Goal: Transaction & Acquisition: Purchase product/service

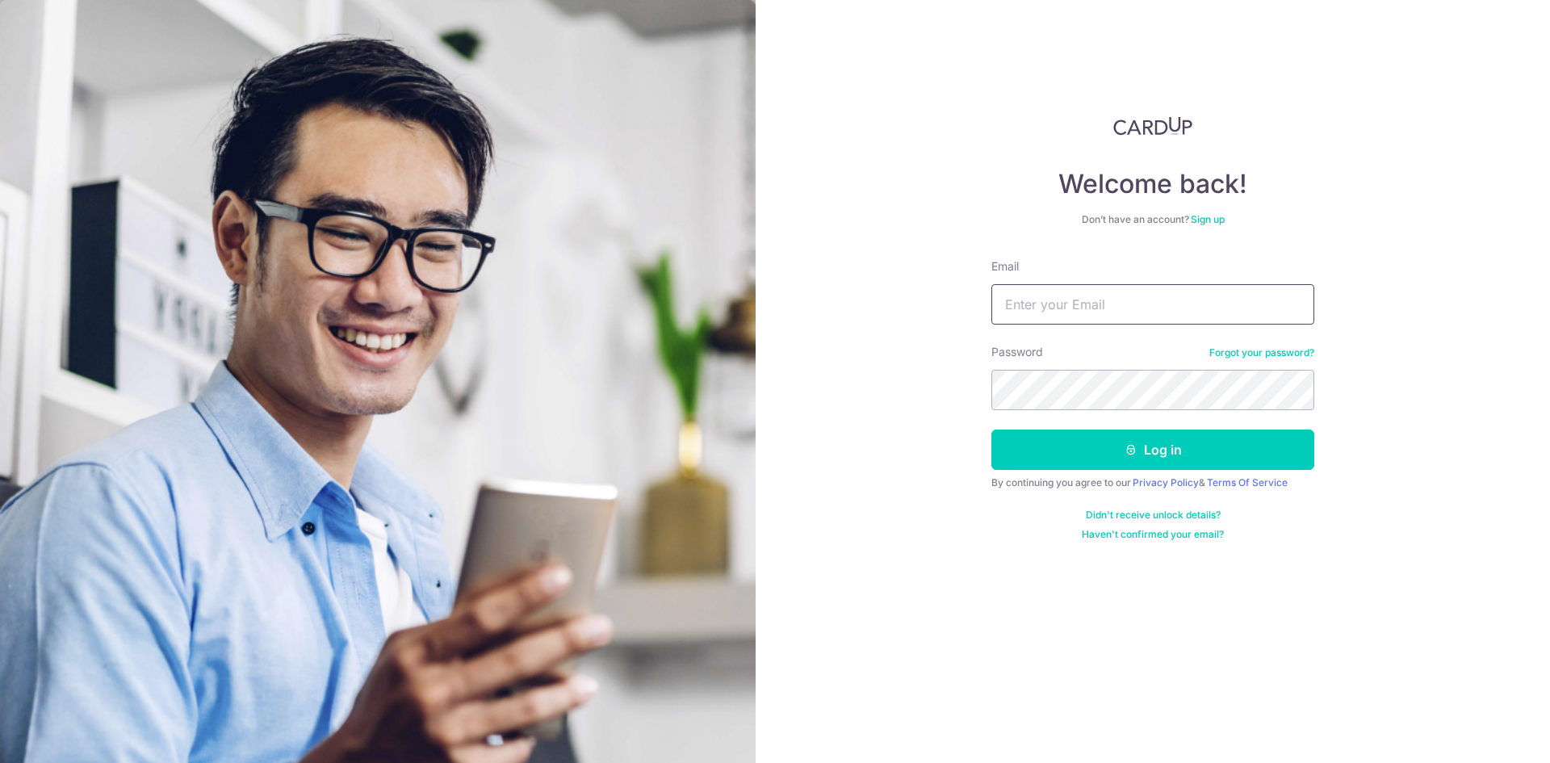
click at [1068, 302] on input "Email" at bounding box center [1153, 304] width 323 height 40
click at [1092, 303] on input "[EMAIL_ADDRESS][DOMAIN_NAME]" at bounding box center [1153, 304] width 323 height 40
type input "spacepanda80@gmail.com"
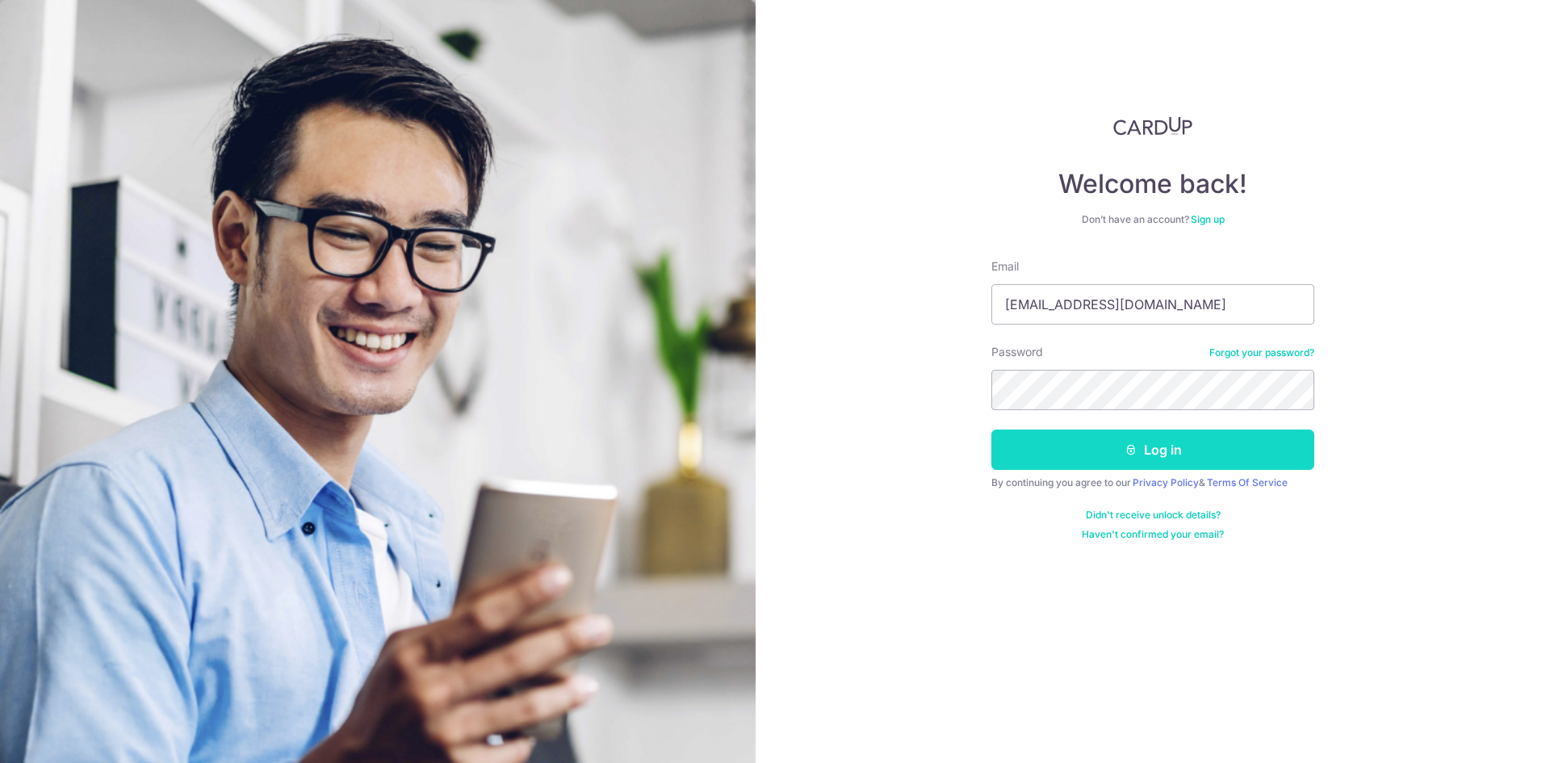
click at [1134, 456] on button "Log in" at bounding box center [1153, 450] width 323 height 40
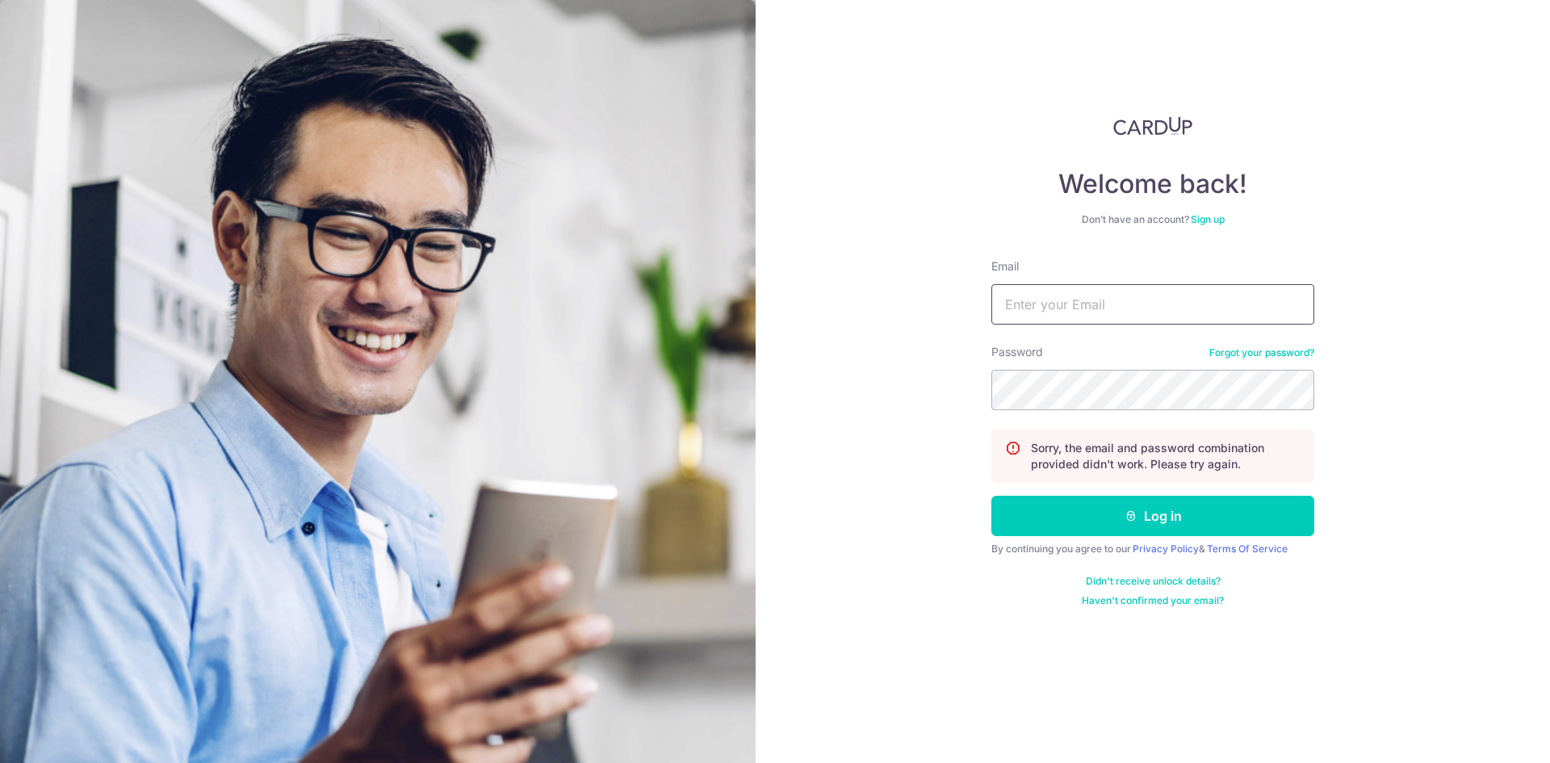
click at [1126, 303] on input "Email" at bounding box center [1153, 304] width 323 height 40
type input "[EMAIL_ADDRESS][DOMAIN_NAME]"
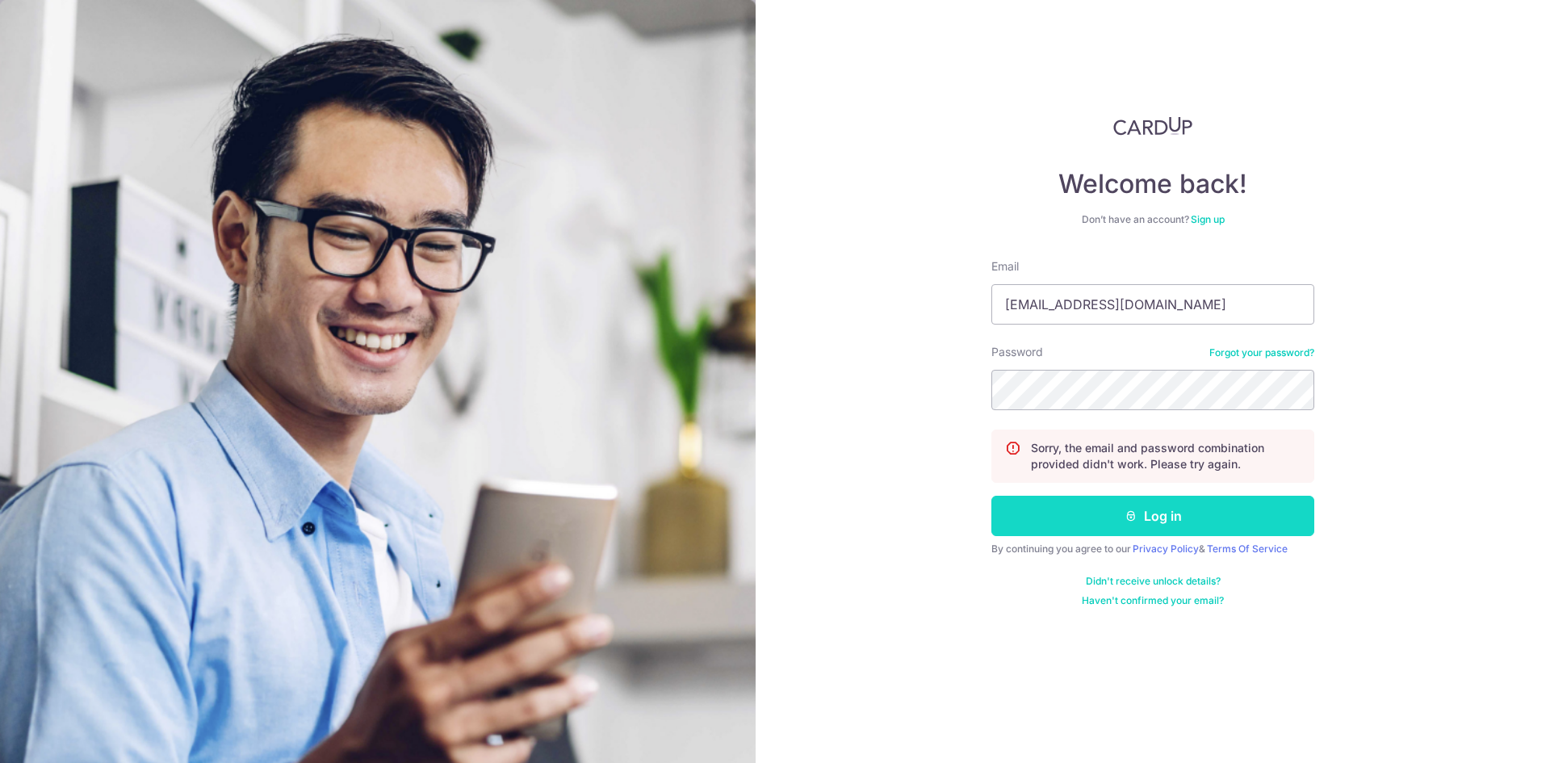
click at [1100, 513] on button "Log in" at bounding box center [1153, 516] width 323 height 40
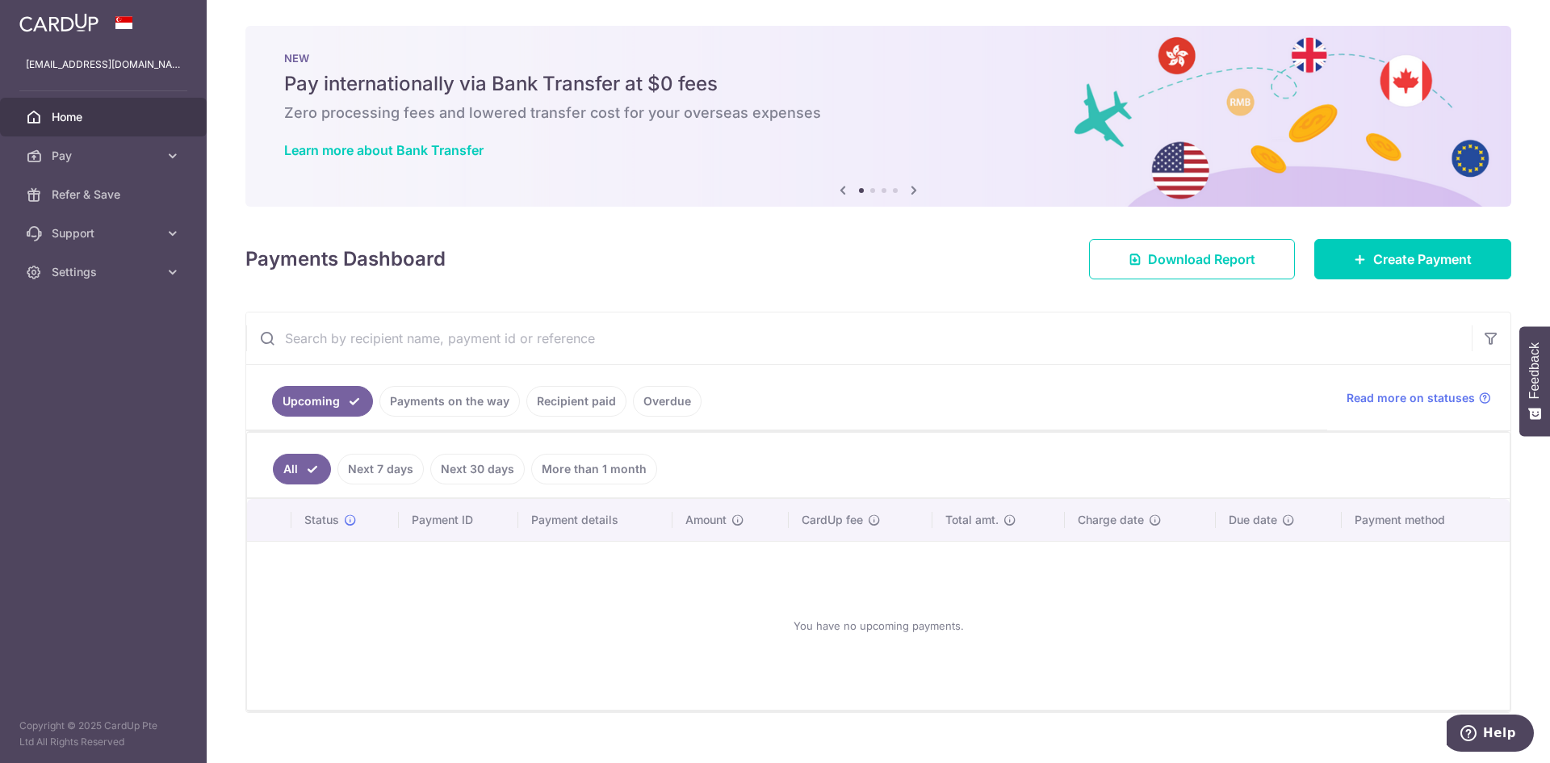
click at [507, 467] on link "Next 30 days" at bounding box center [477, 469] width 94 height 31
click at [595, 401] on link "Recipient paid" at bounding box center [576, 401] width 100 height 31
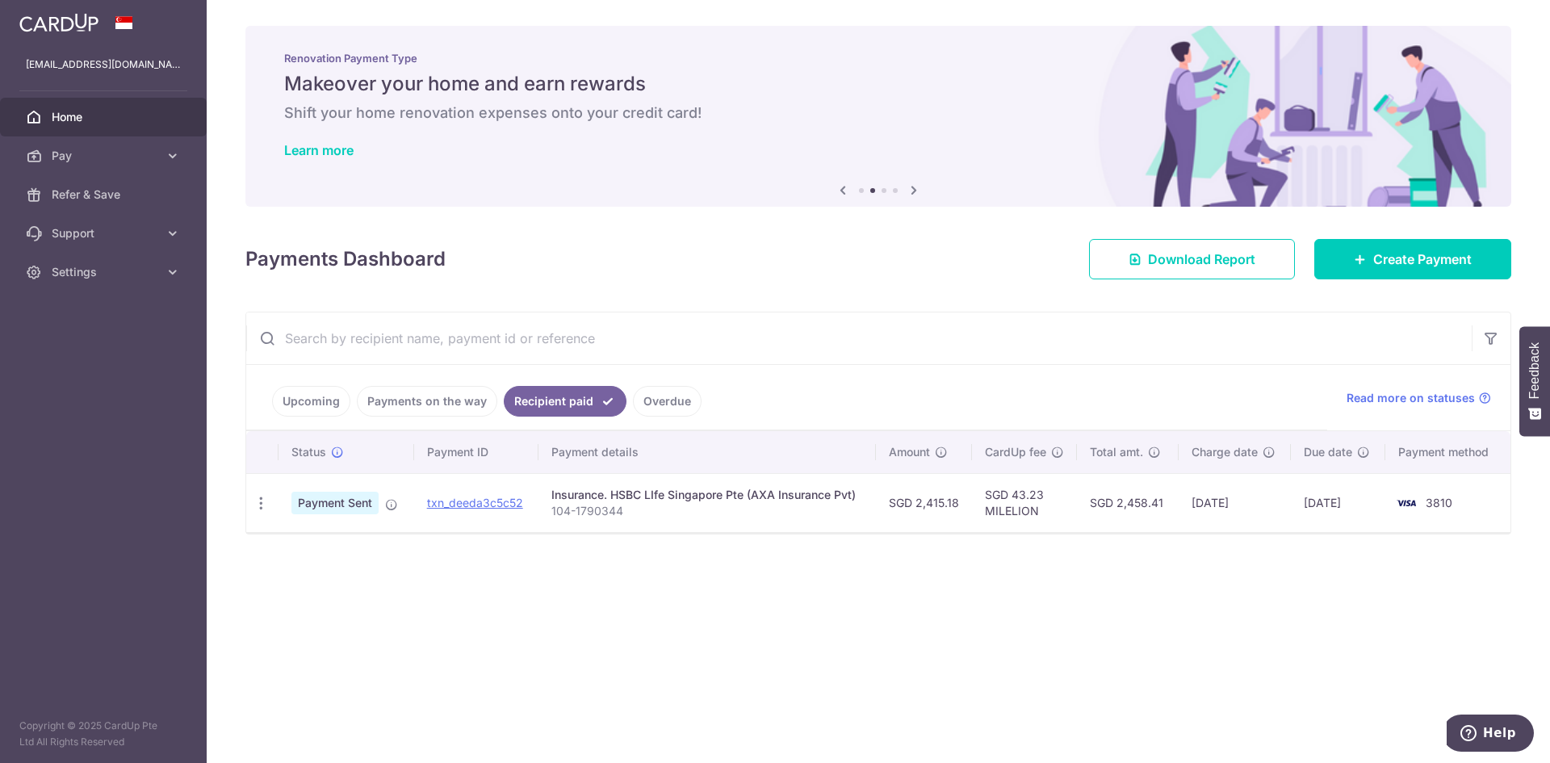
click at [447, 402] on link "Payments on the way" at bounding box center [427, 401] width 140 height 31
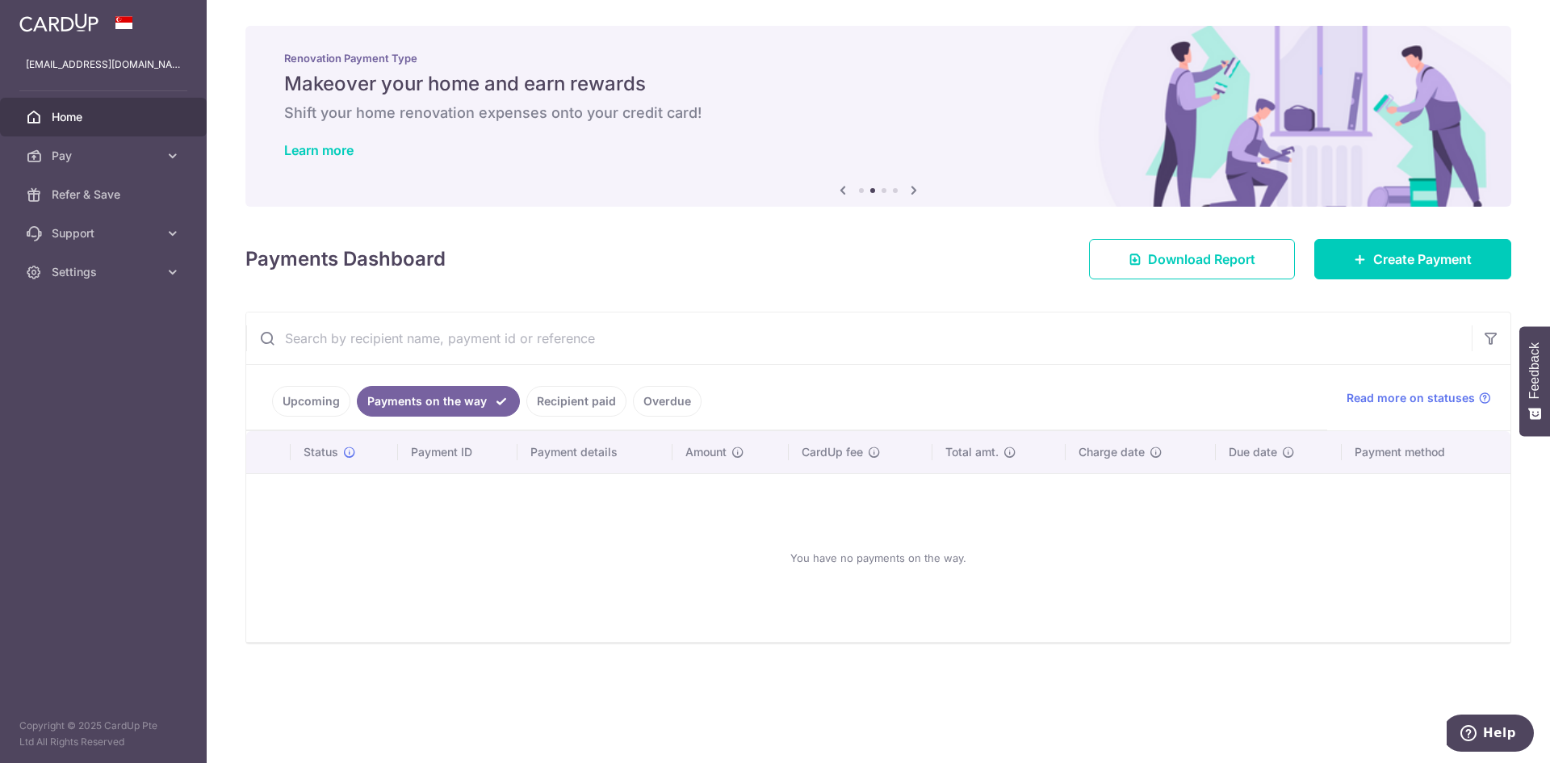
click at [308, 402] on link "Upcoming" at bounding box center [311, 401] width 78 height 31
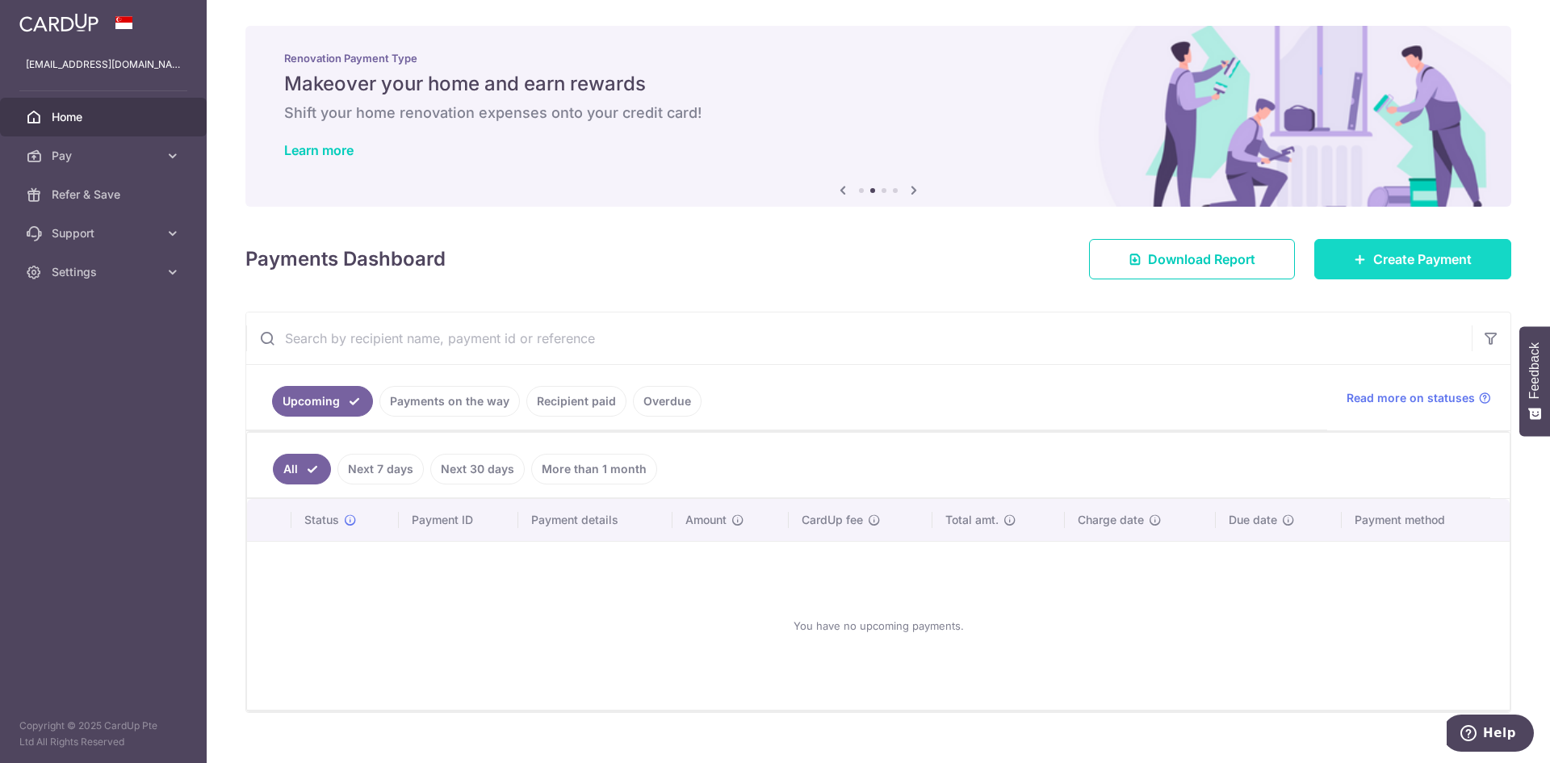
click at [1340, 258] on link "Create Payment" at bounding box center [1412, 259] width 197 height 40
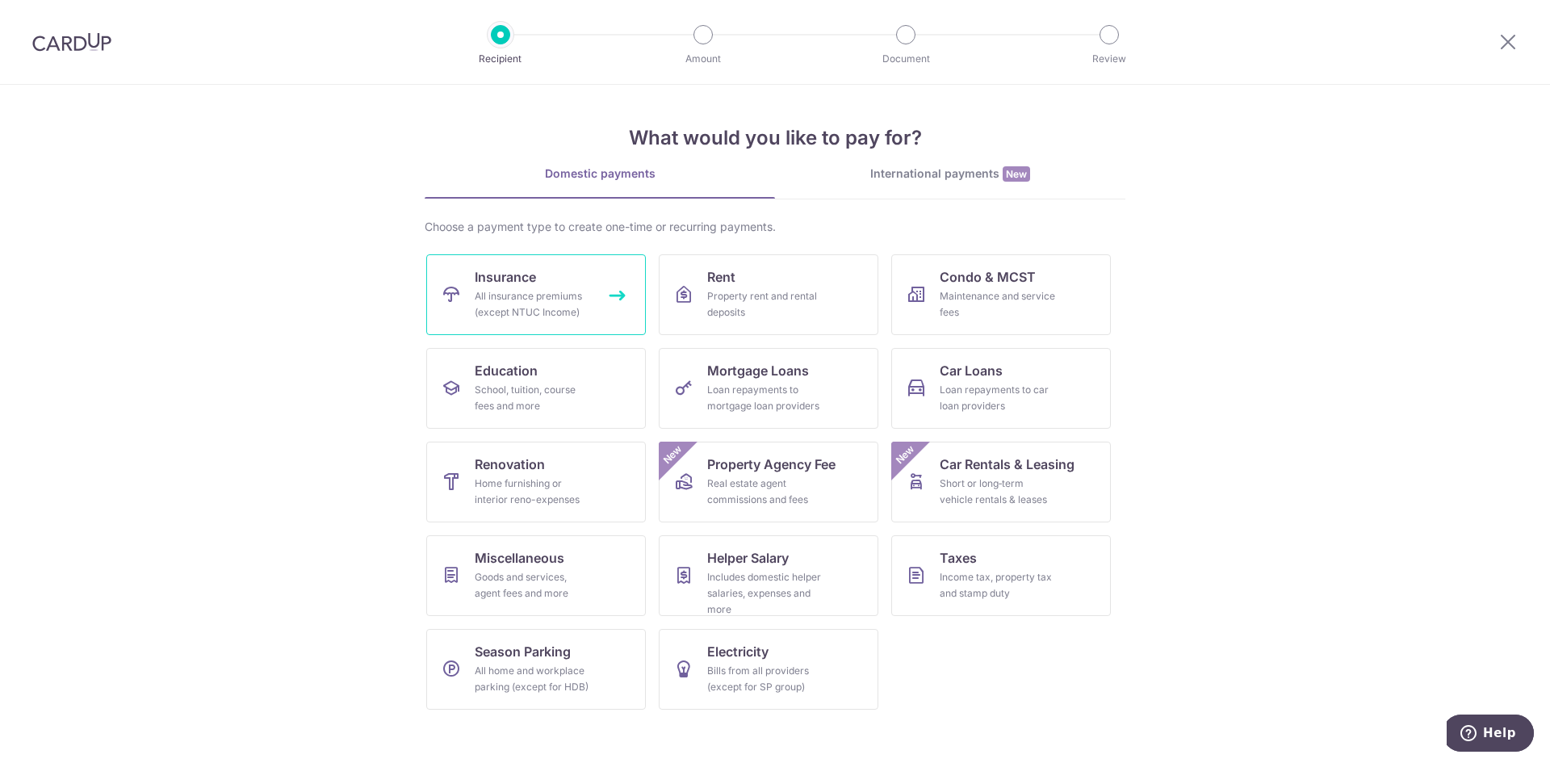
click at [581, 315] on div "All insurance premiums (except NTUC Income)" at bounding box center [533, 304] width 116 height 32
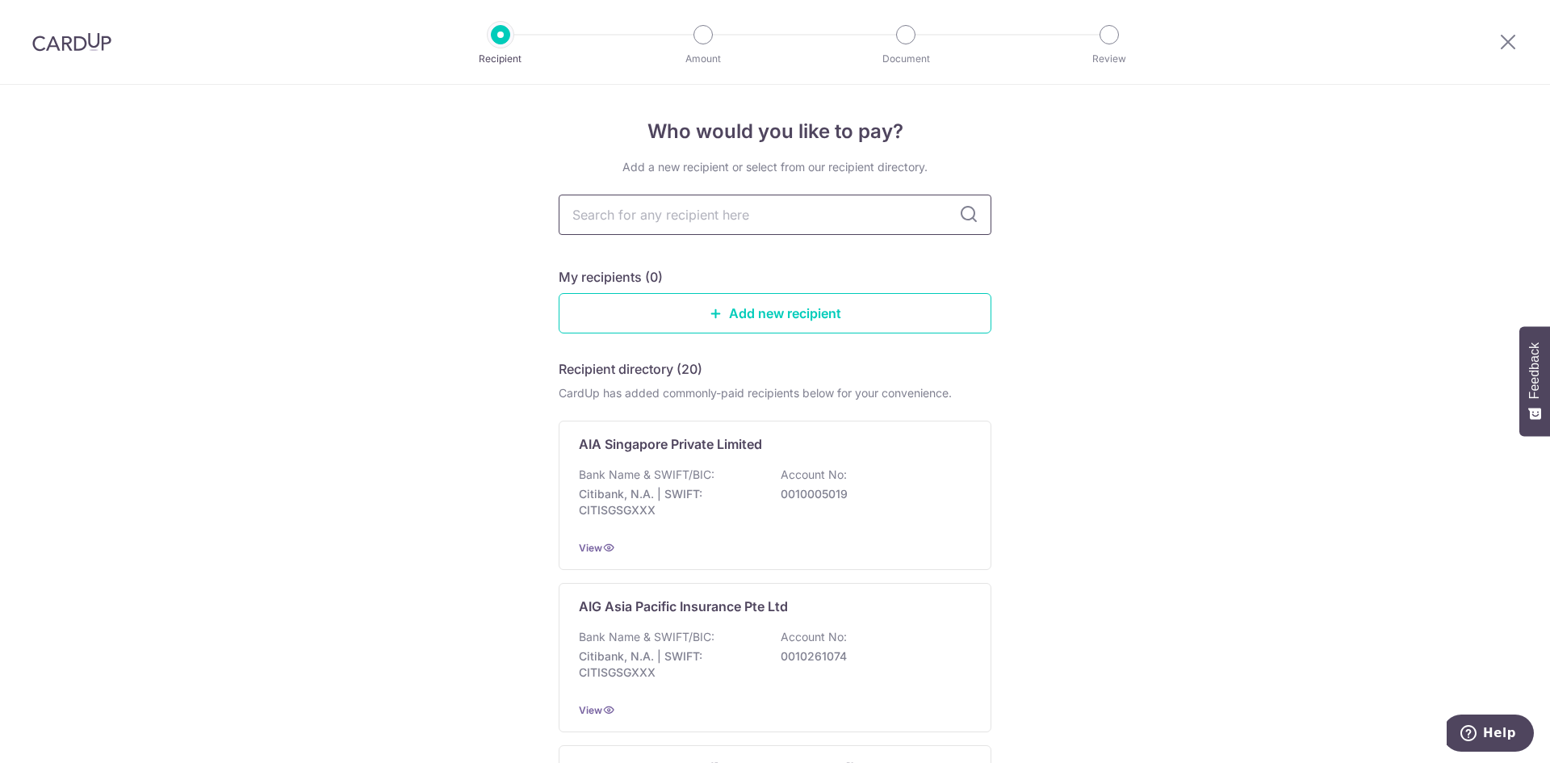
click at [711, 220] on input "text" at bounding box center [775, 215] width 433 height 40
click at [722, 214] on input "text" at bounding box center [775, 215] width 433 height 40
click at [883, 217] on input "text" at bounding box center [775, 215] width 433 height 40
type input "AIA"
click at [898, 520] on div "Bank Name & SWIFT/BIC: Citibank, N.A. | SWIFT: CITISGSGXXX Account No: 00100050…" at bounding box center [775, 497] width 392 height 60
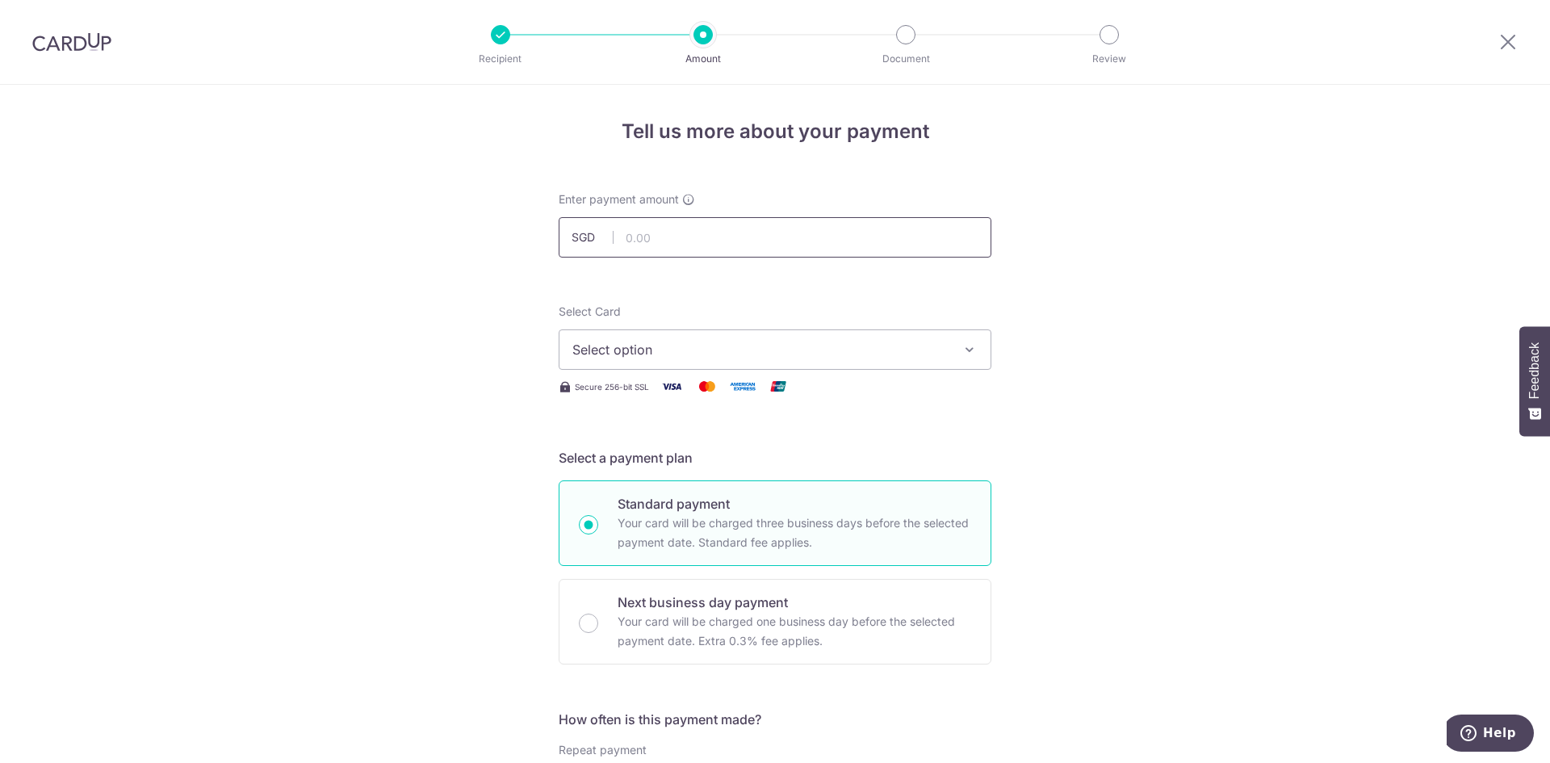
click at [698, 244] on input "text" at bounding box center [775, 237] width 433 height 40
drag, startPoint x: 616, startPoint y: 229, endPoint x: 626, endPoint y: 229, distance: 9.7
click at [621, 229] on input "text" at bounding box center [775, 237] width 433 height 40
type input "8,000.00"
click at [675, 348] on span "Select option" at bounding box center [760, 349] width 376 height 19
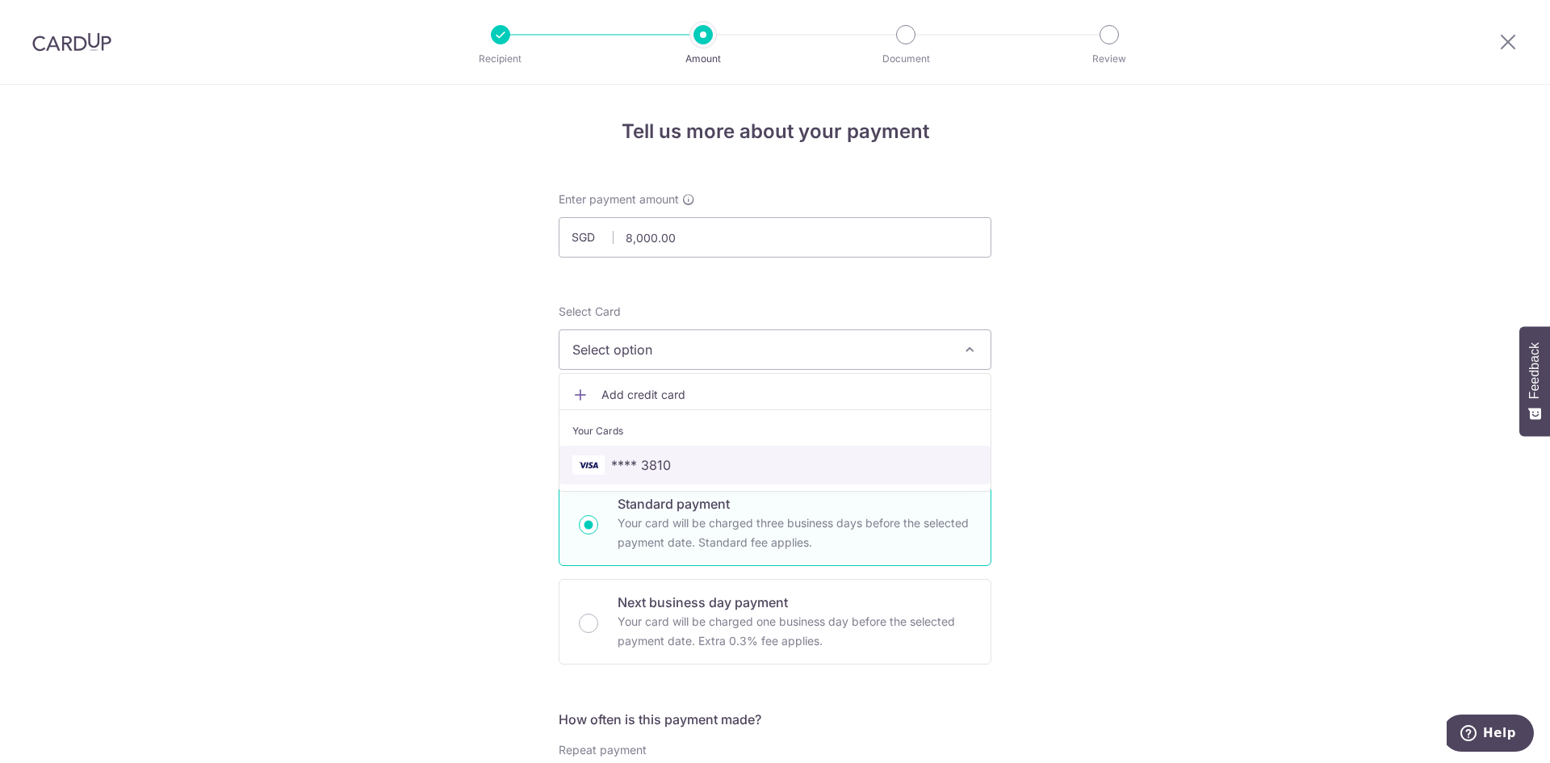
click at [689, 461] on span "**** 3810" at bounding box center [774, 464] width 405 height 19
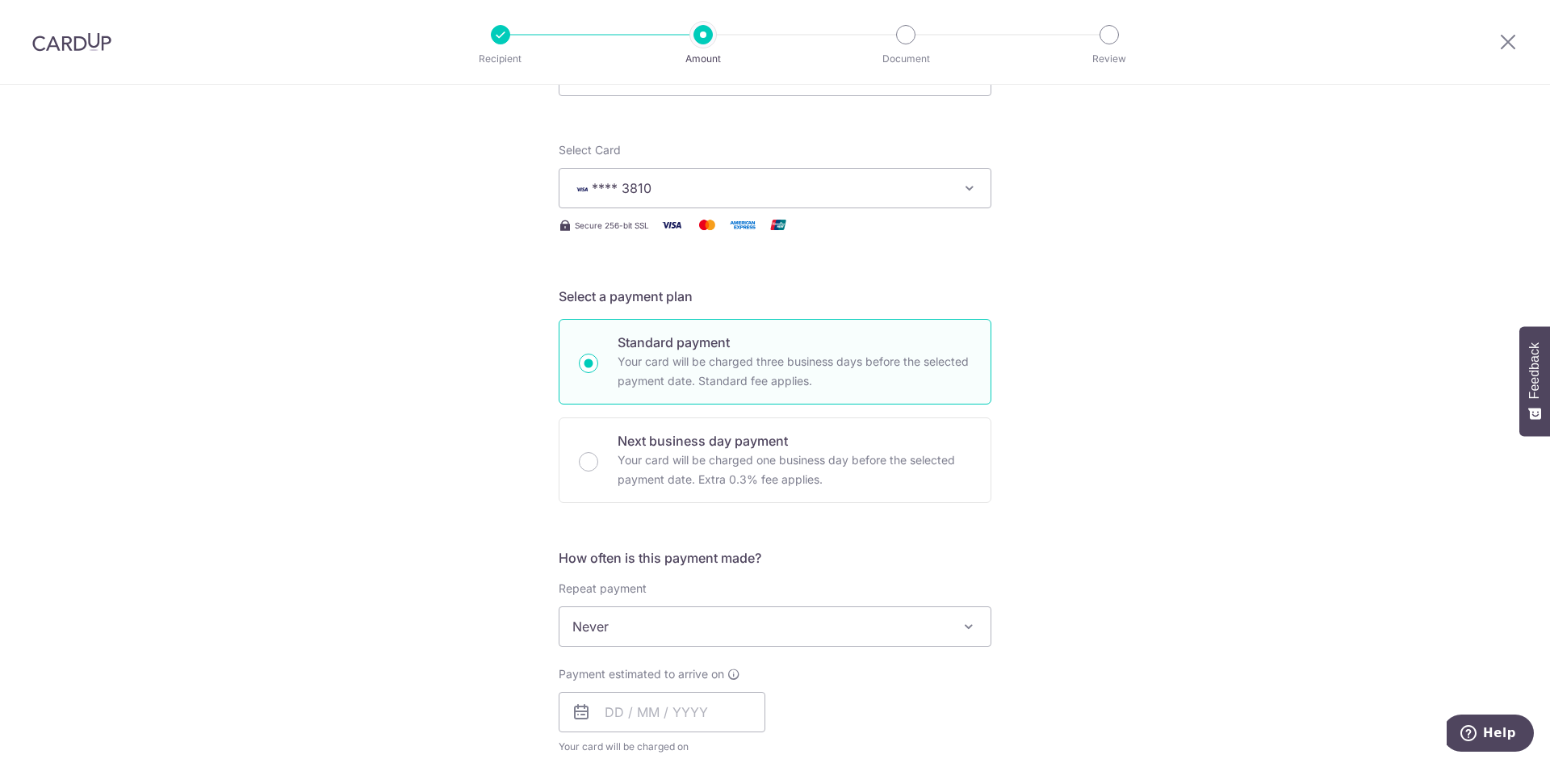
scroll to position [404, 0]
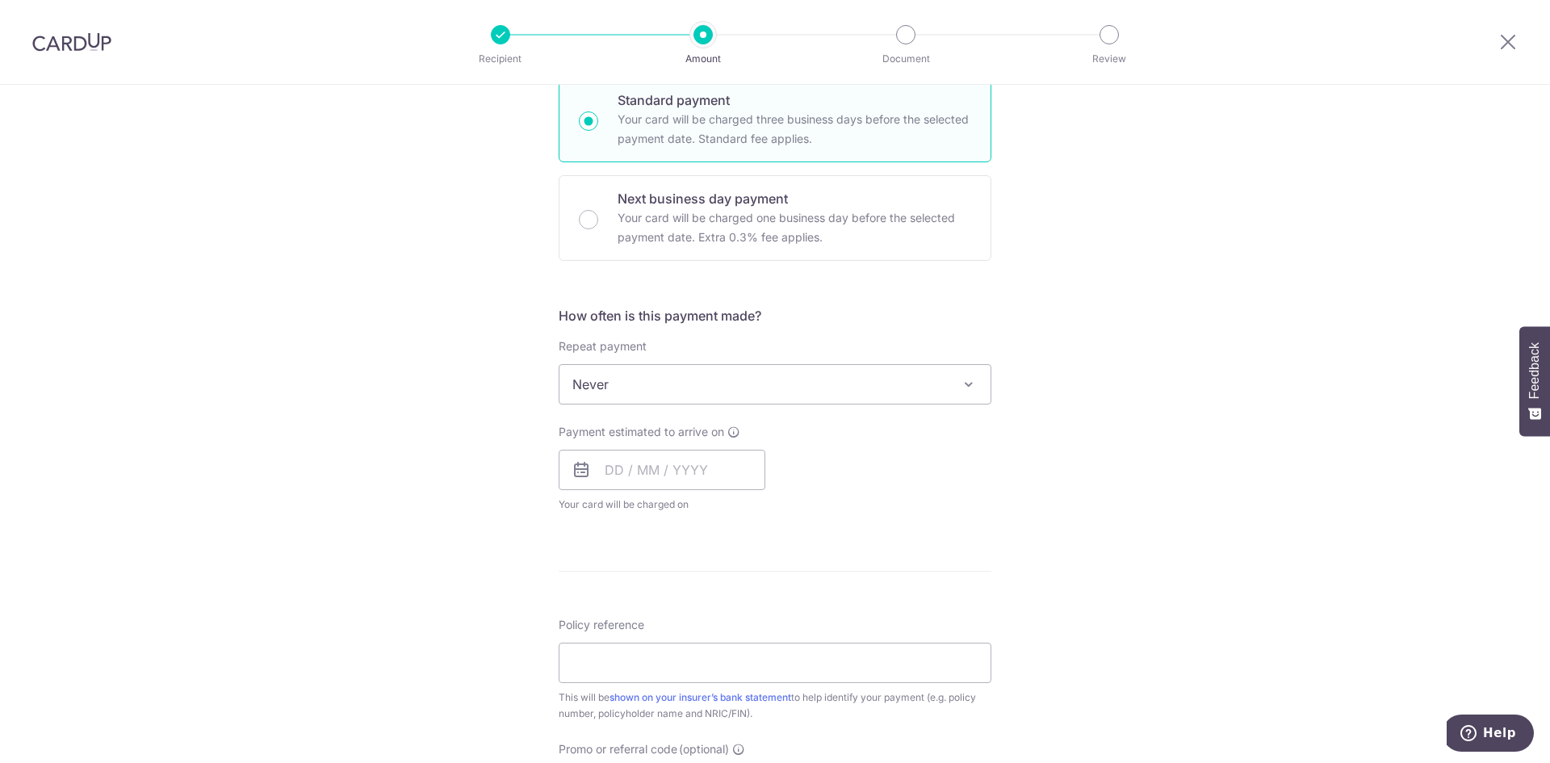
click at [895, 374] on span "Never" at bounding box center [775, 384] width 431 height 39
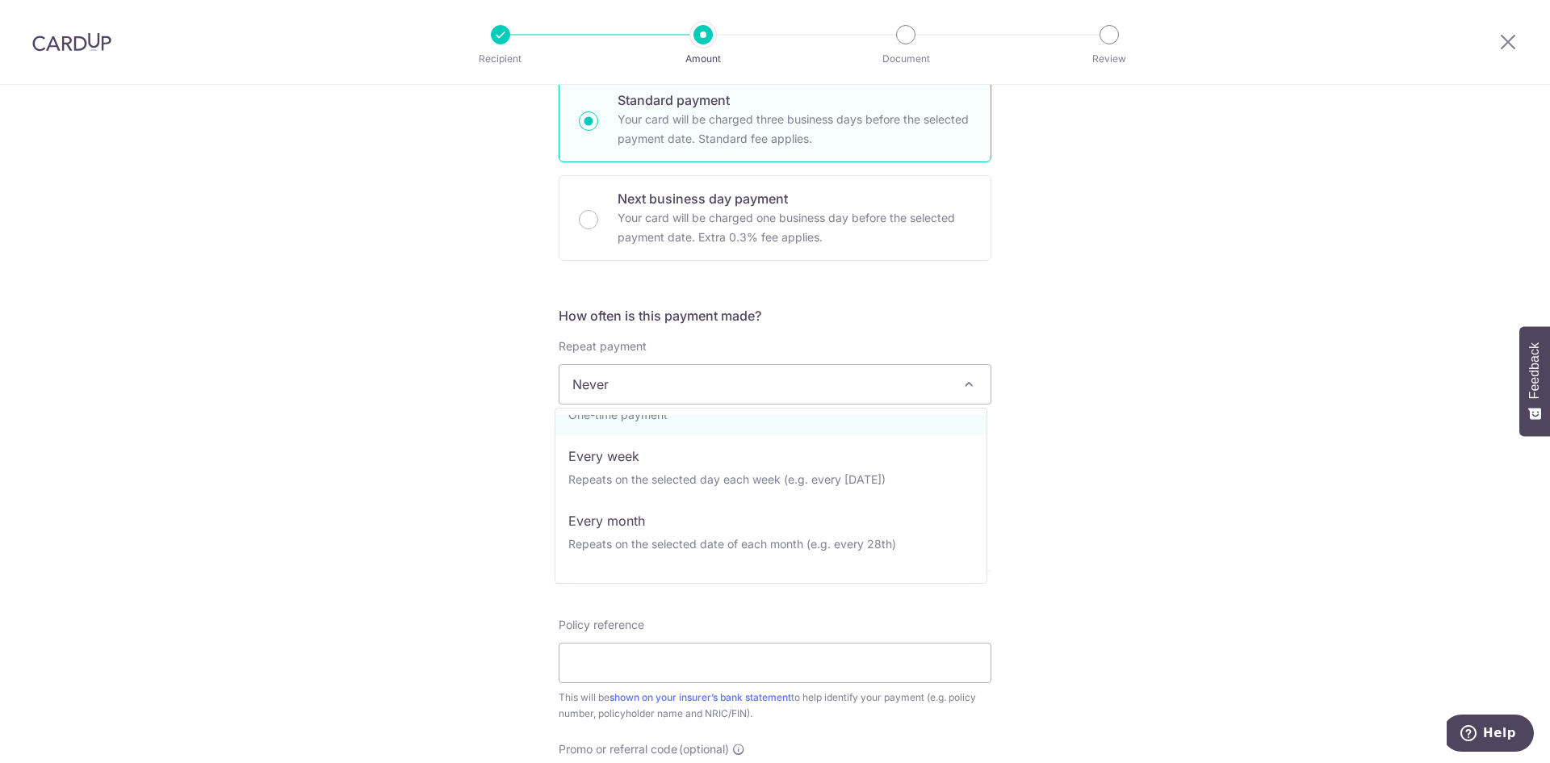
scroll to position [71, 0]
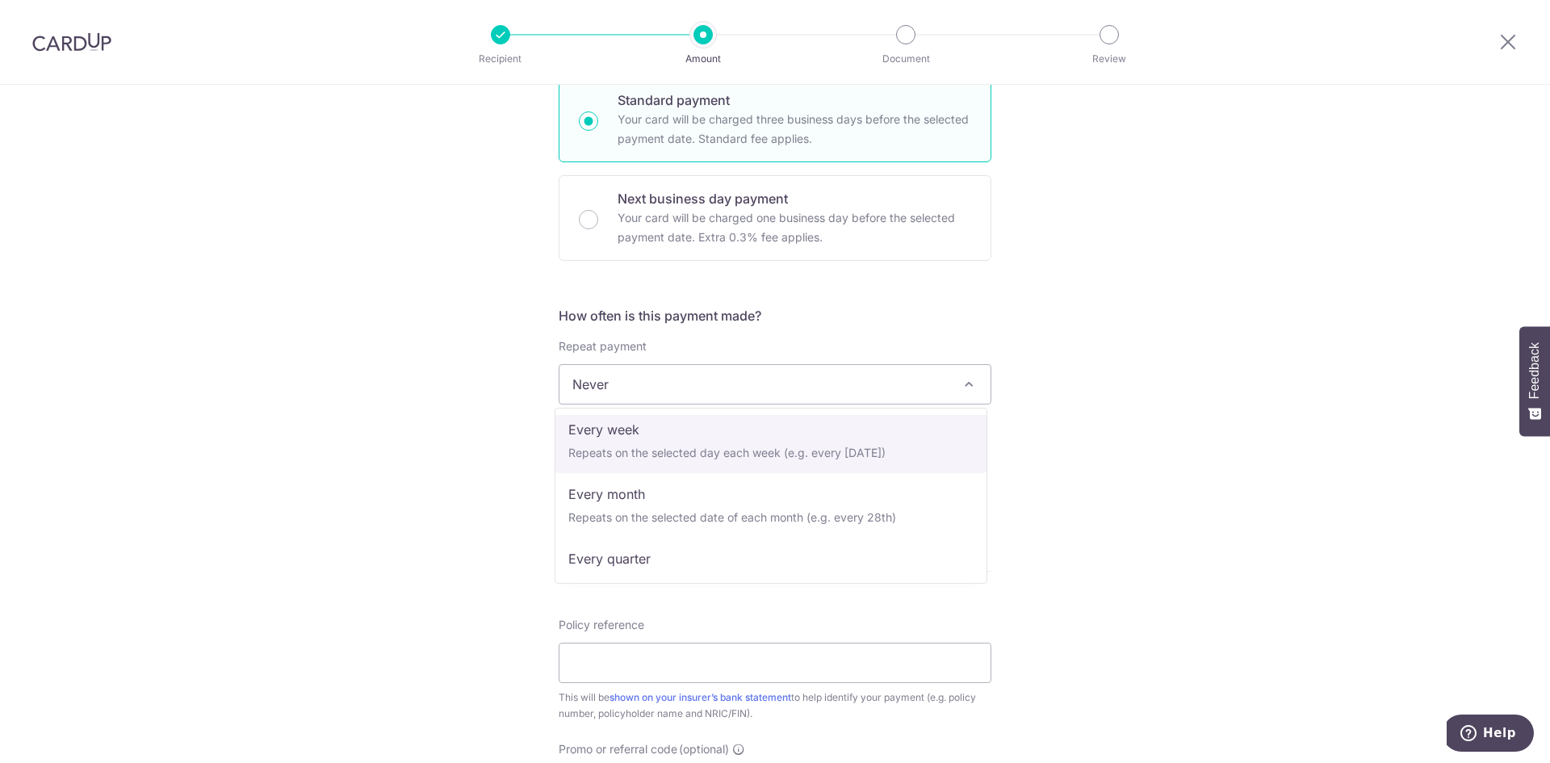
select select "2"
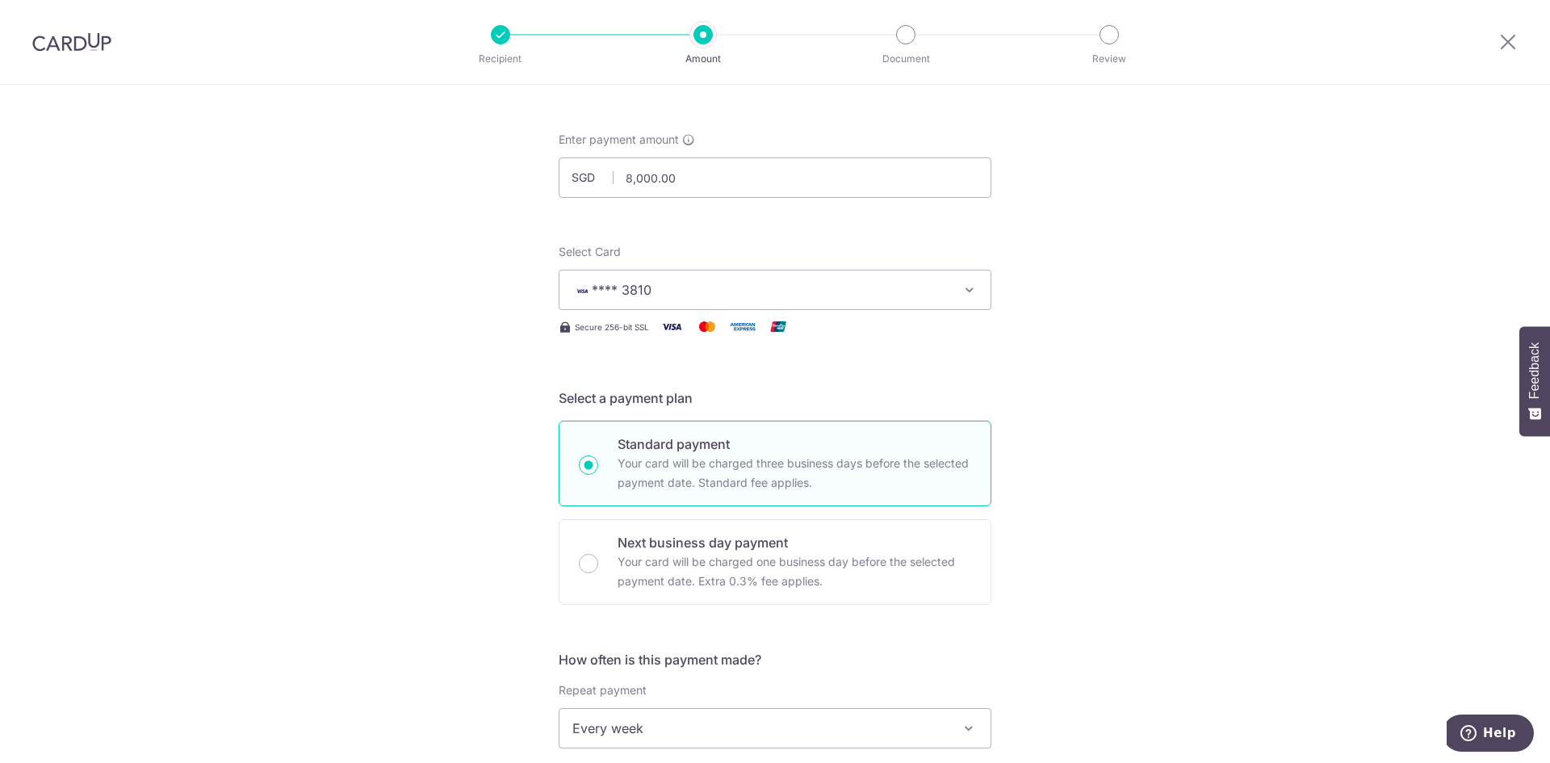
scroll to position [0, 0]
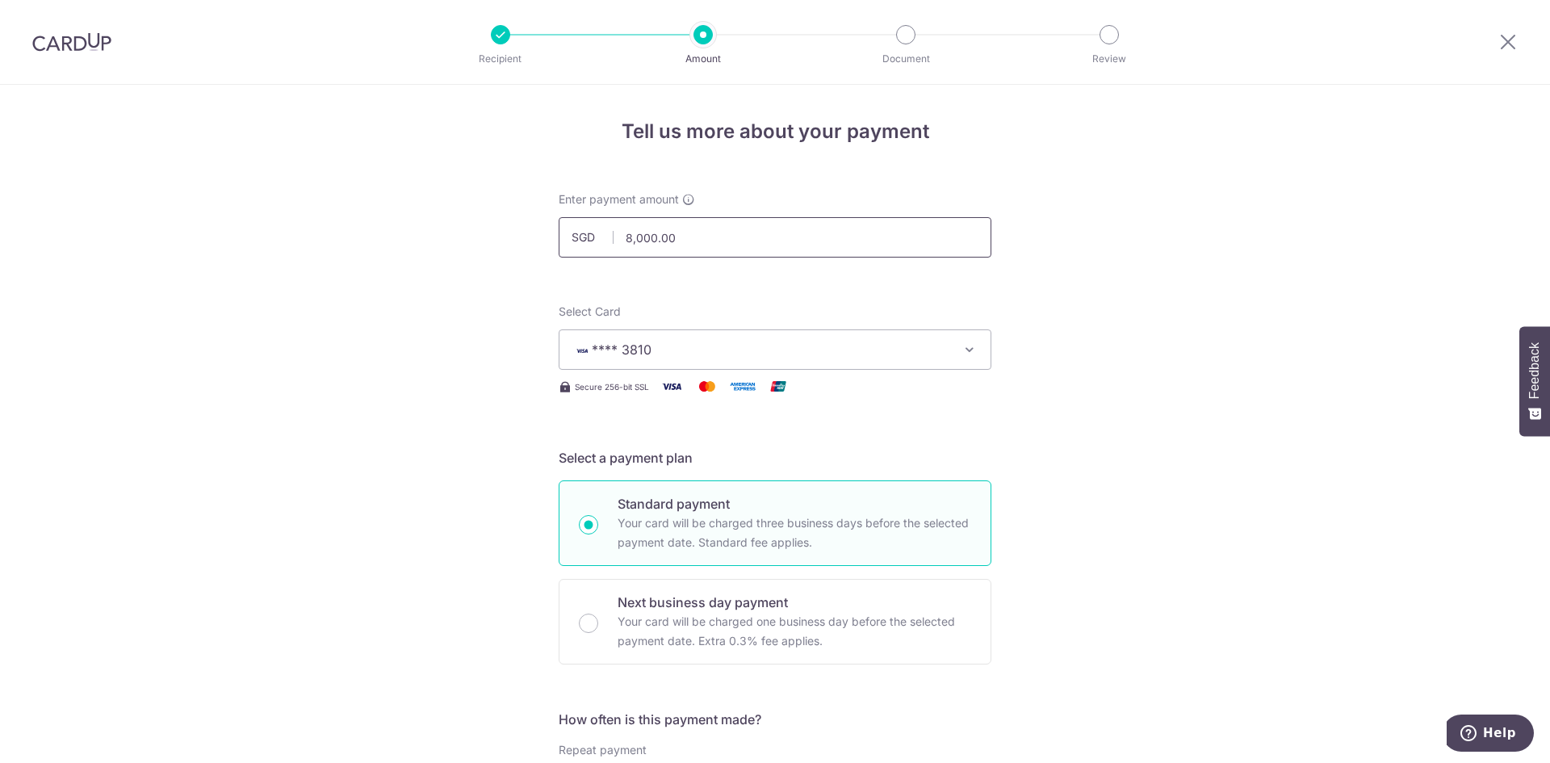
drag, startPoint x: 796, startPoint y: 232, endPoint x: 572, endPoint y: 232, distance: 224.5
click at [572, 232] on div "SGD 8,000.00 8000.00" at bounding box center [775, 237] width 433 height 40
type input "1"
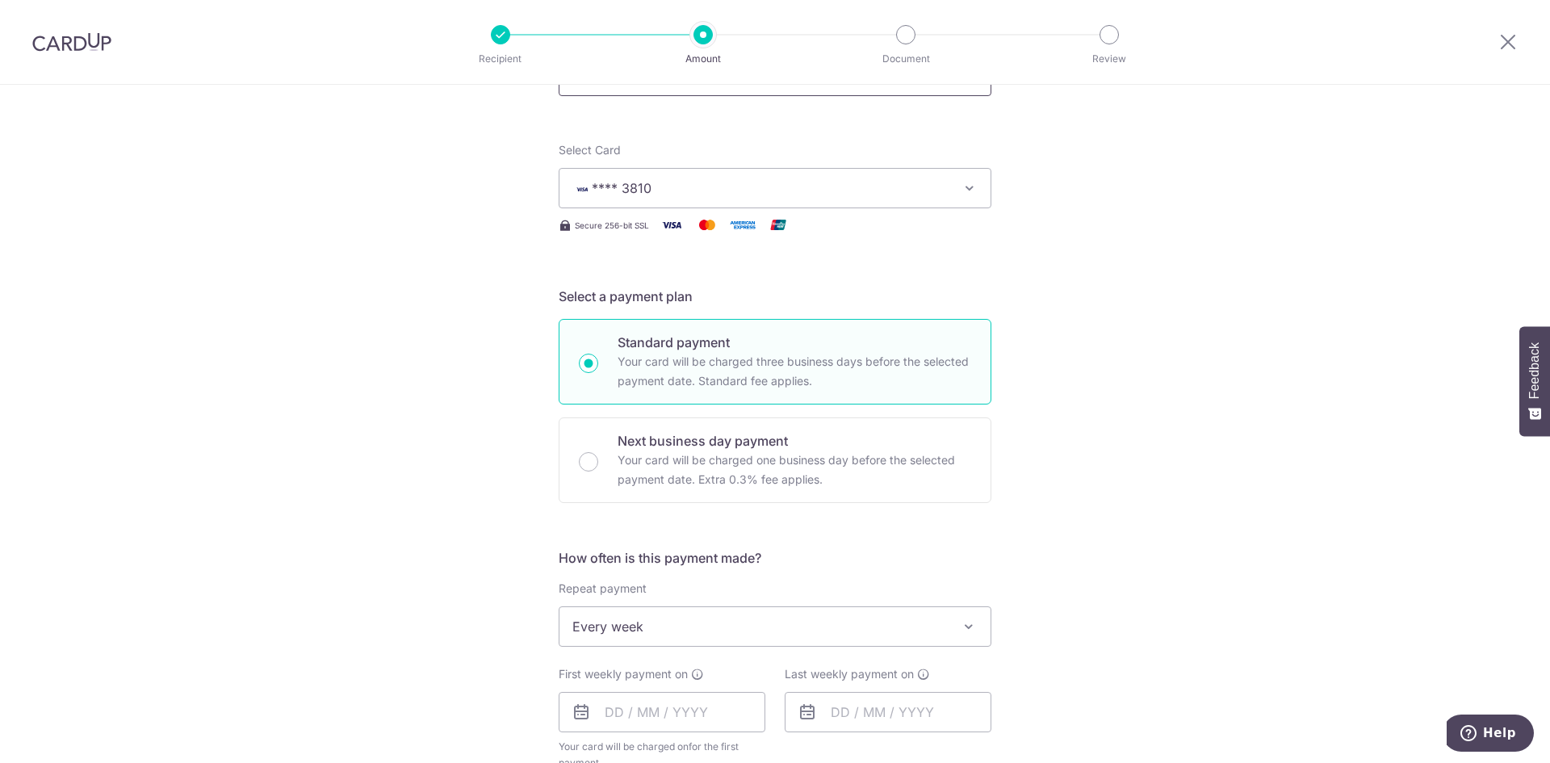
scroll to position [323, 0]
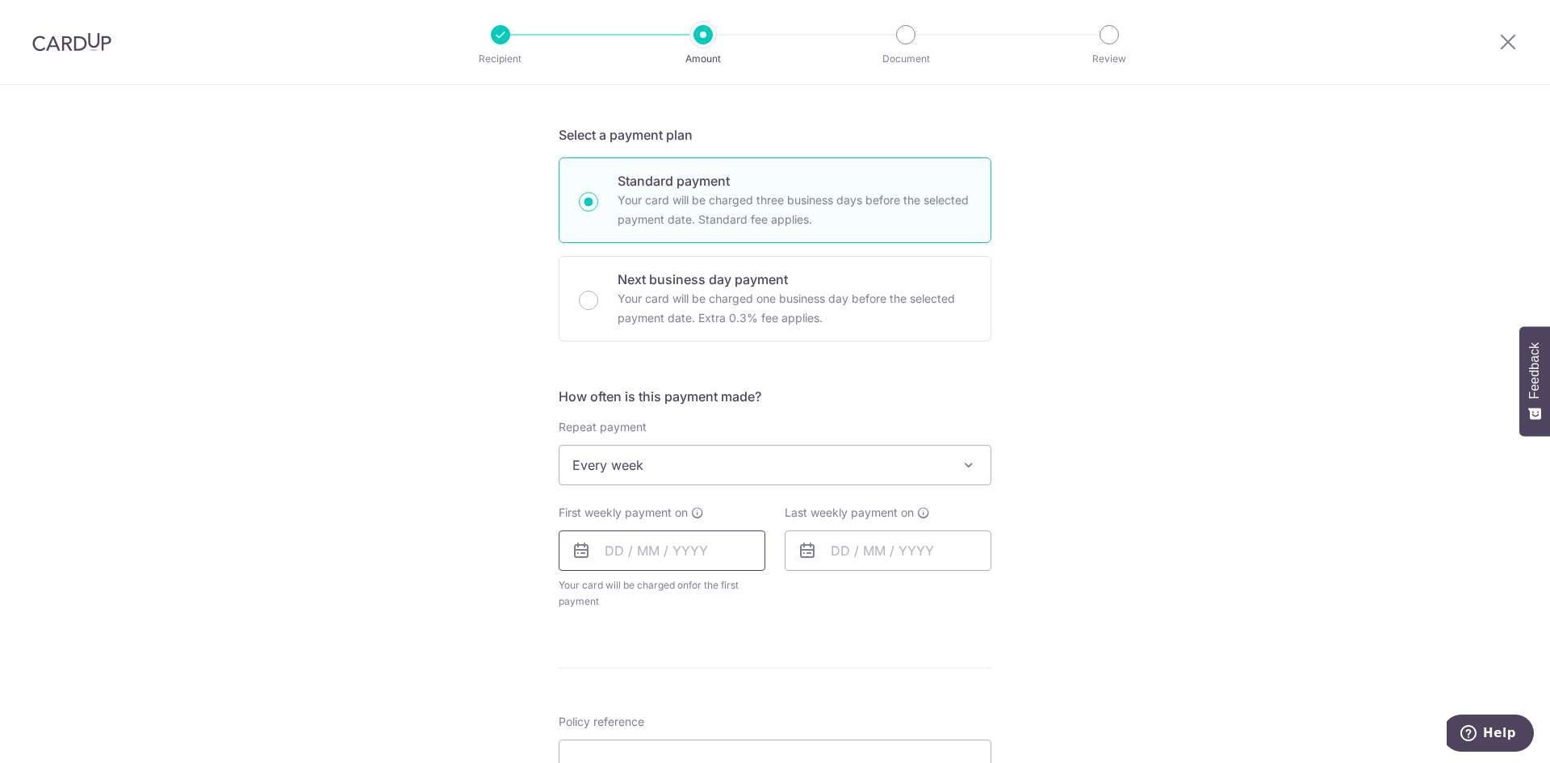
click at [659, 547] on input "text" at bounding box center [662, 550] width 207 height 40
type input "2,000.00"
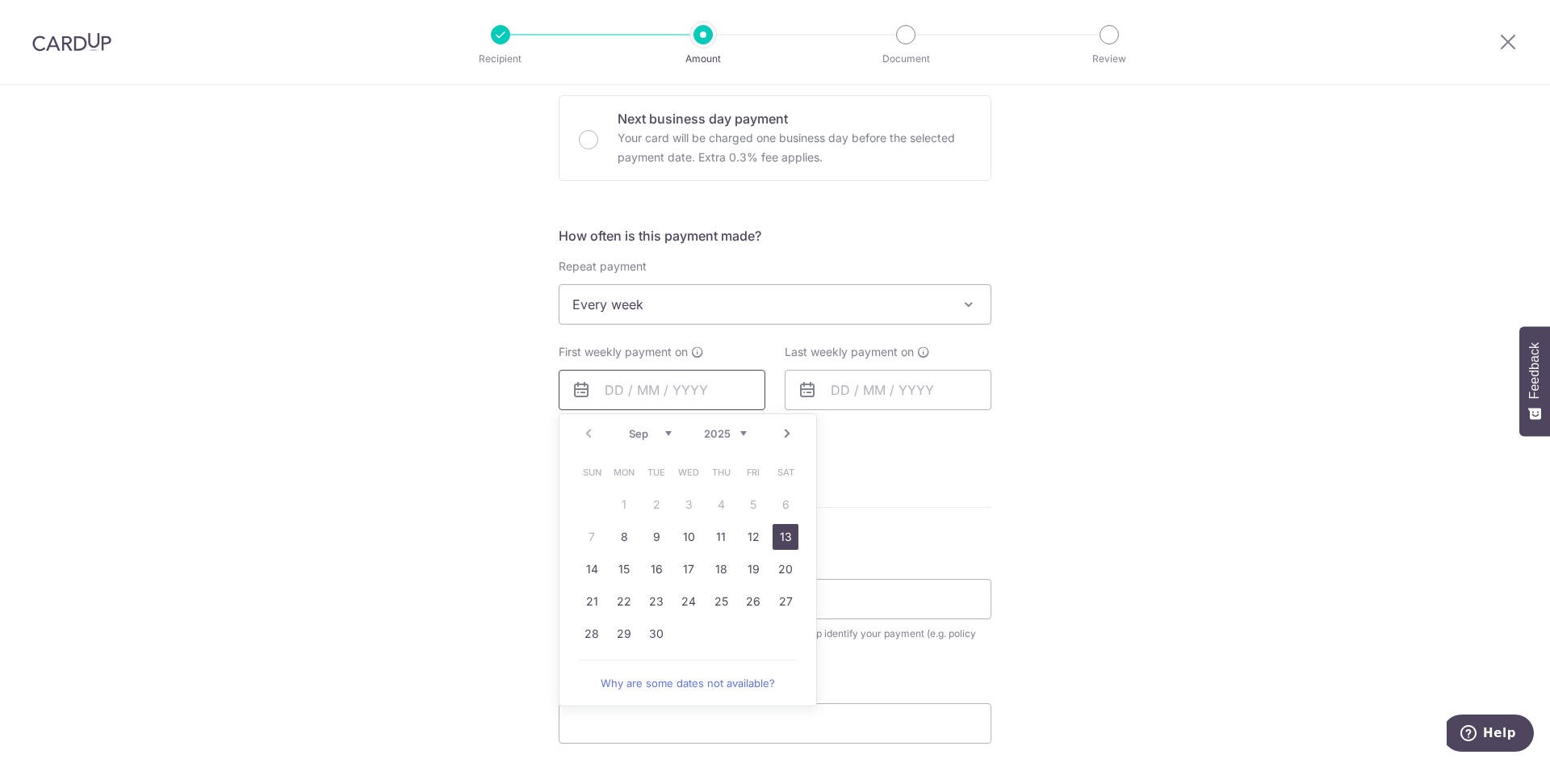
scroll to position [484, 0]
click at [622, 524] on link "8" at bounding box center [624, 536] width 26 height 26
type input "08/09/2025"
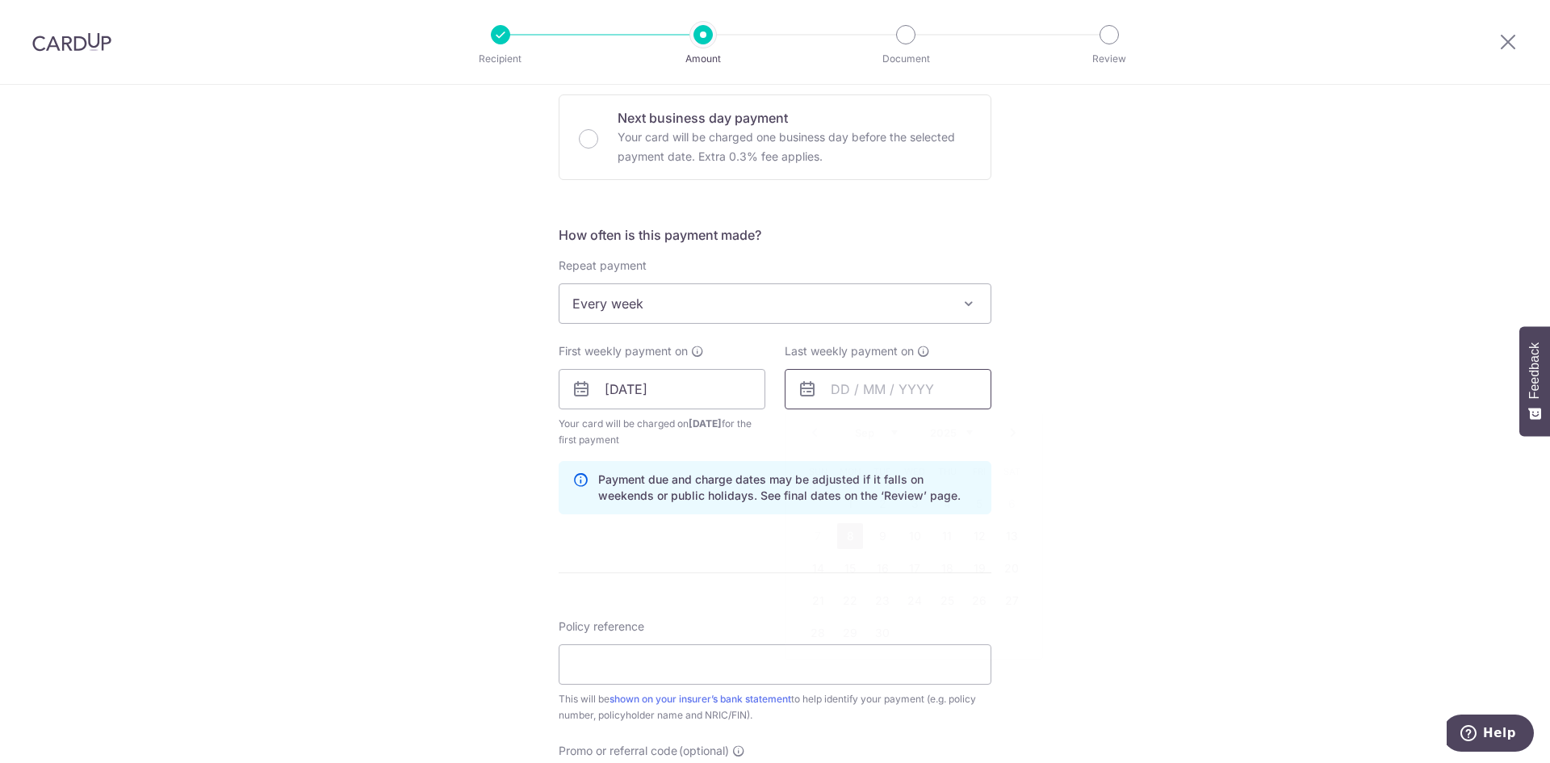
click at [848, 395] on input "text" at bounding box center [888, 389] width 207 height 40
click at [1172, 443] on div "Tell us more about your payment Enter payment amount SGD 2,000.00 2000.00 Selec…" at bounding box center [775, 371] width 1550 height 1543
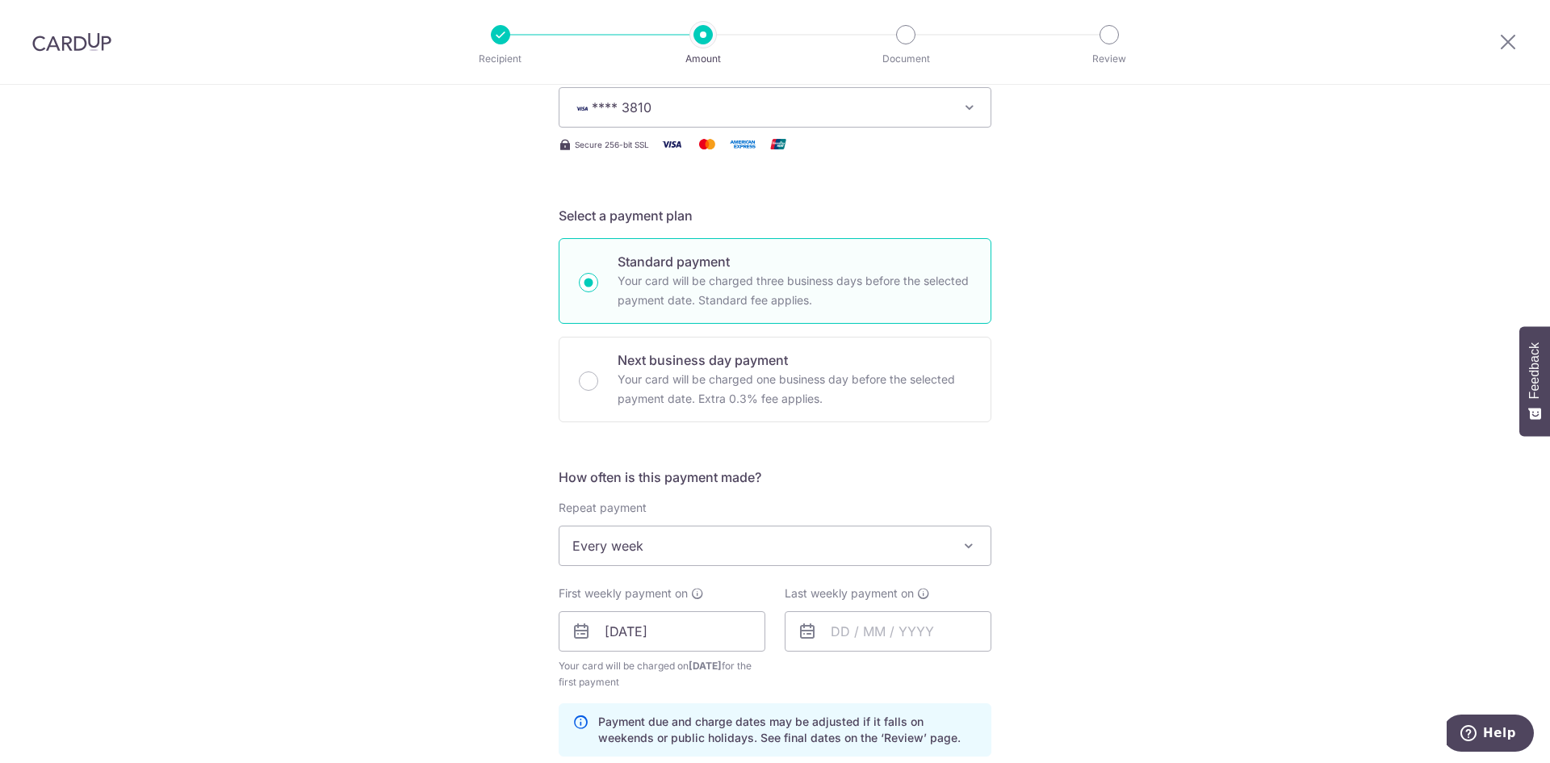
scroll to position [161, 0]
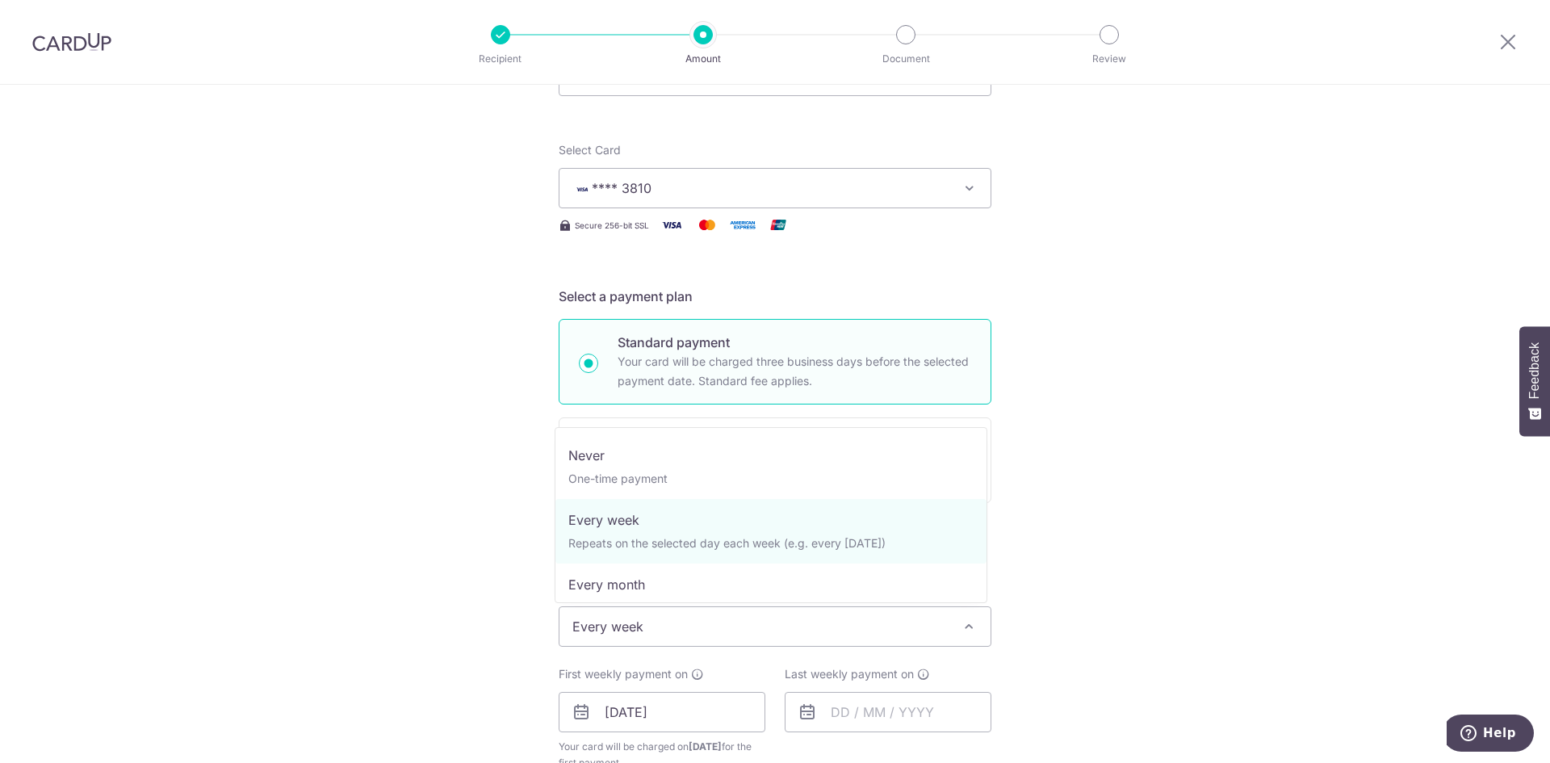
click at [732, 611] on span "Every week" at bounding box center [775, 626] width 431 height 39
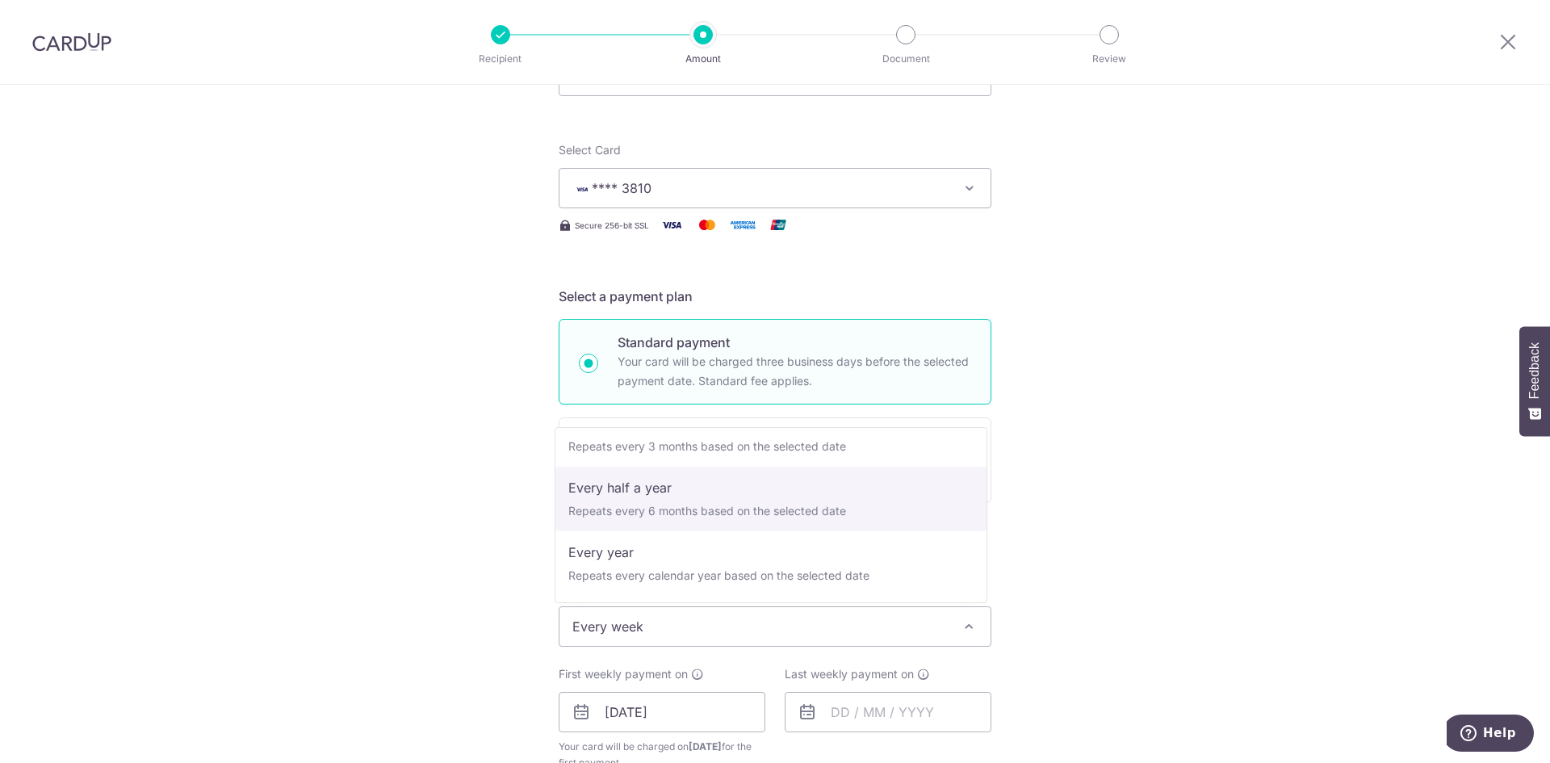
scroll to position [0, 0]
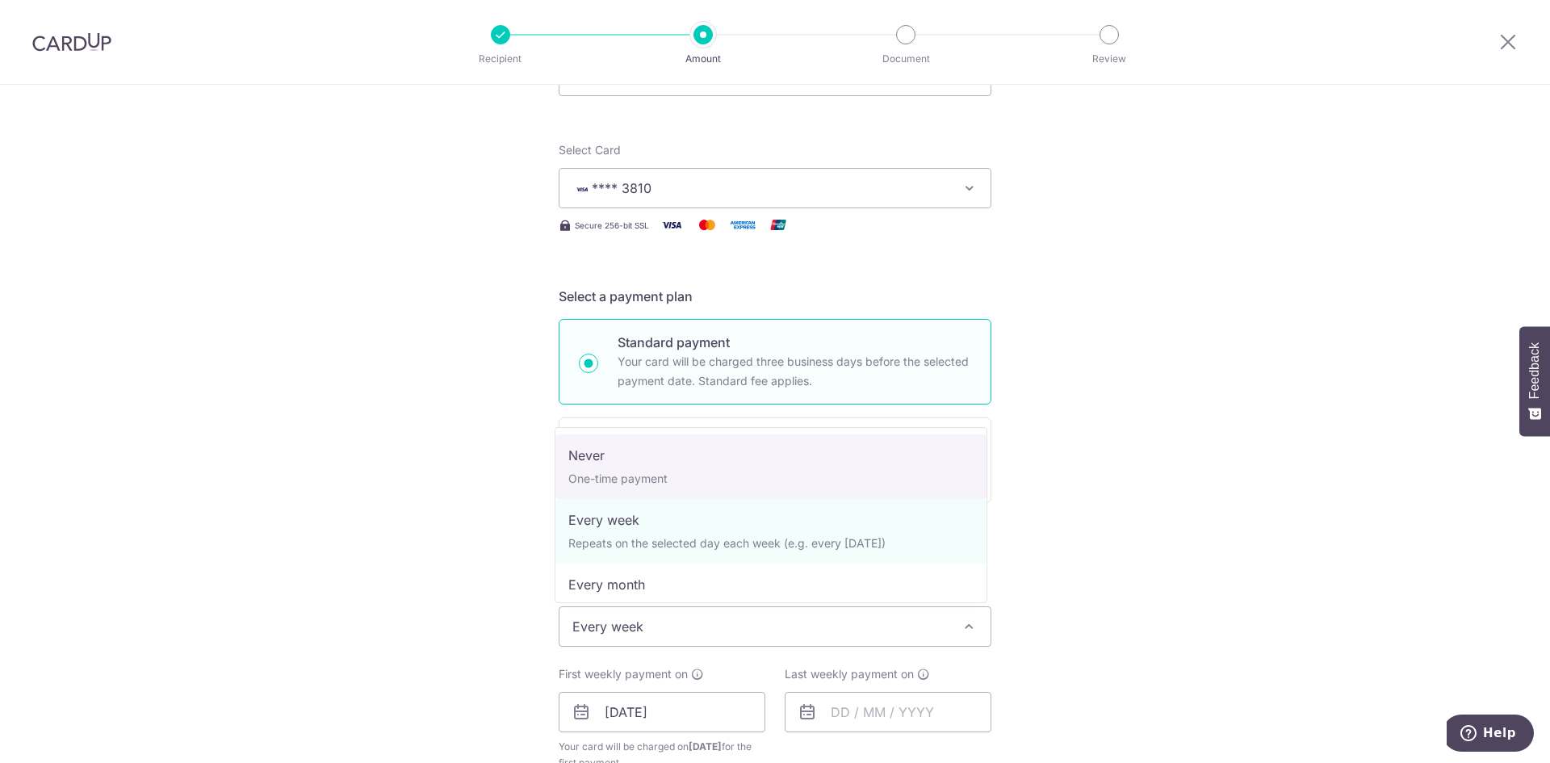
select select "1"
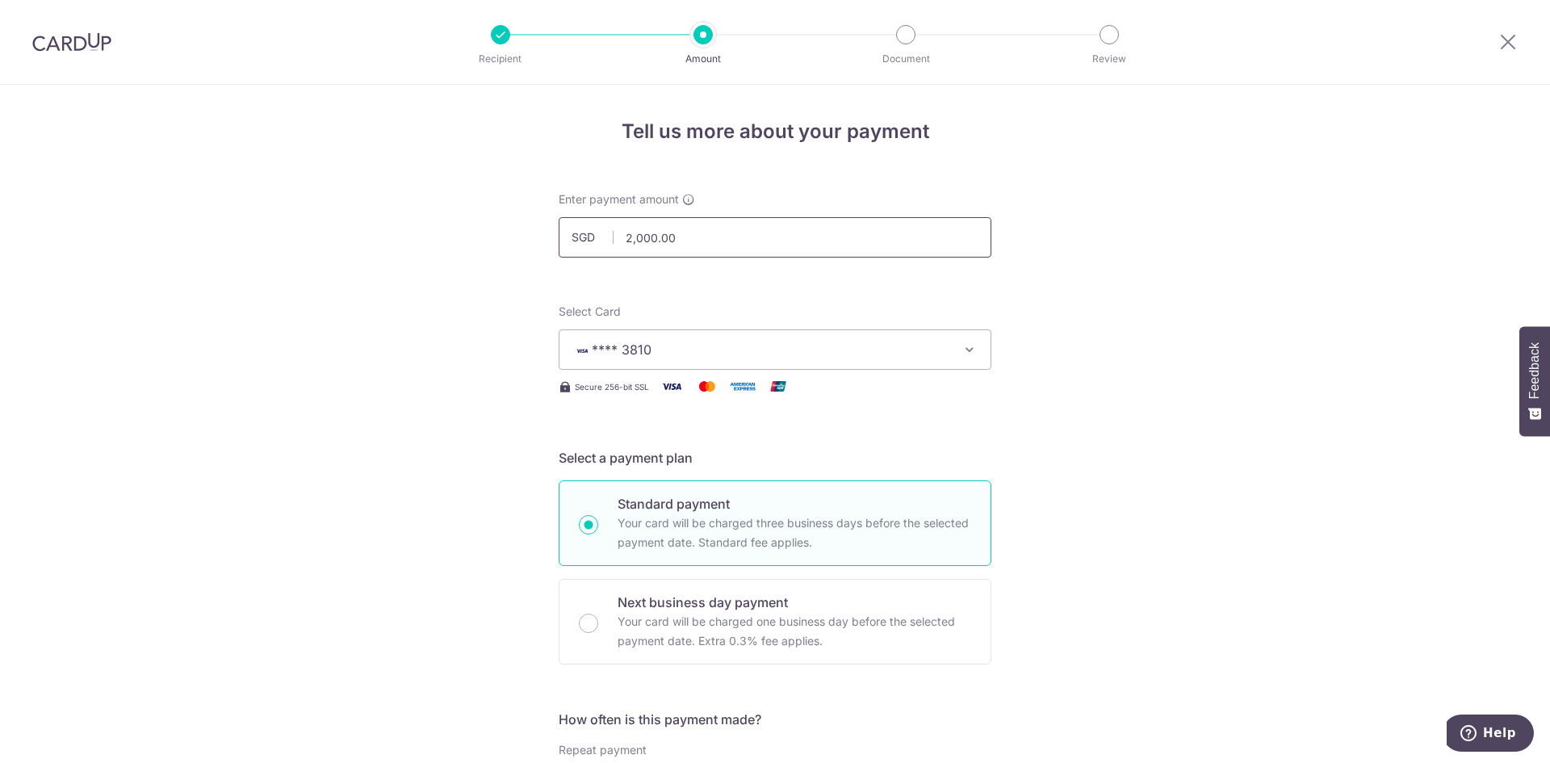
drag, startPoint x: 704, startPoint y: 246, endPoint x: 595, endPoint y: 218, distance: 112.6
click at [595, 218] on input "2,000.00" at bounding box center [775, 237] width 433 height 40
type input "8,000.00"
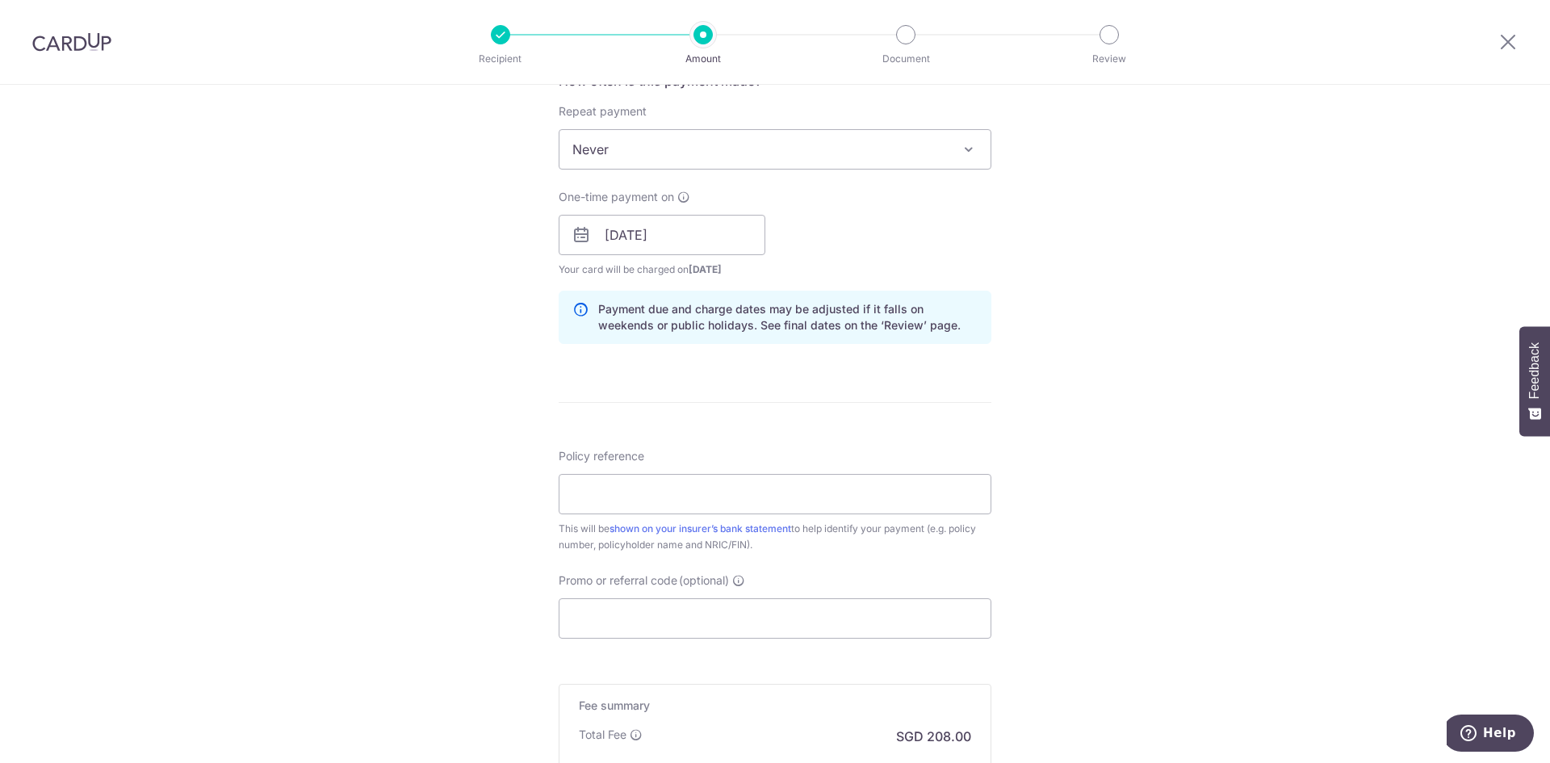
scroll to position [646, 0]
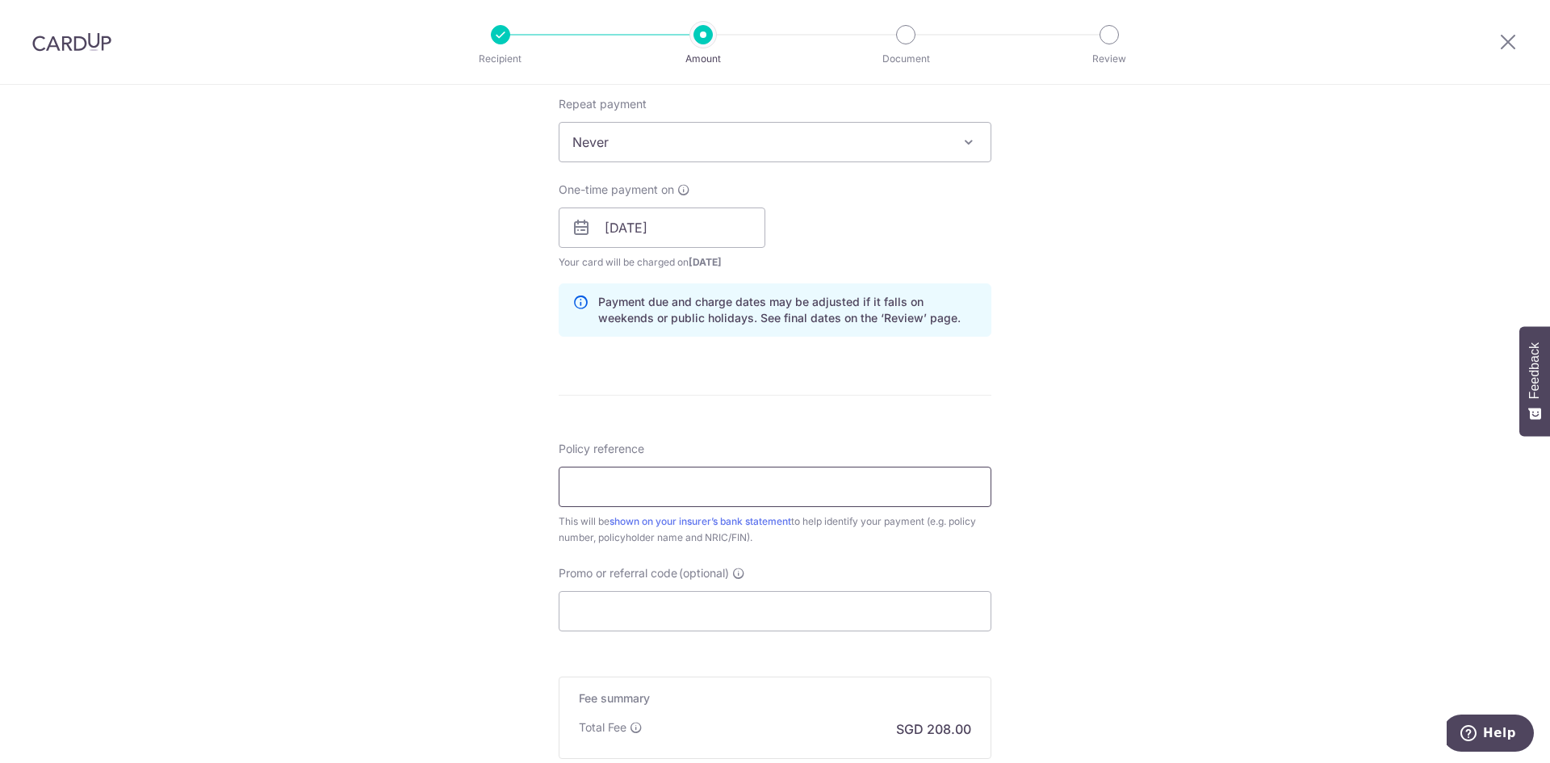
click at [945, 497] on input "Policy reference" at bounding box center [775, 487] width 433 height 40
type input "U127177308"
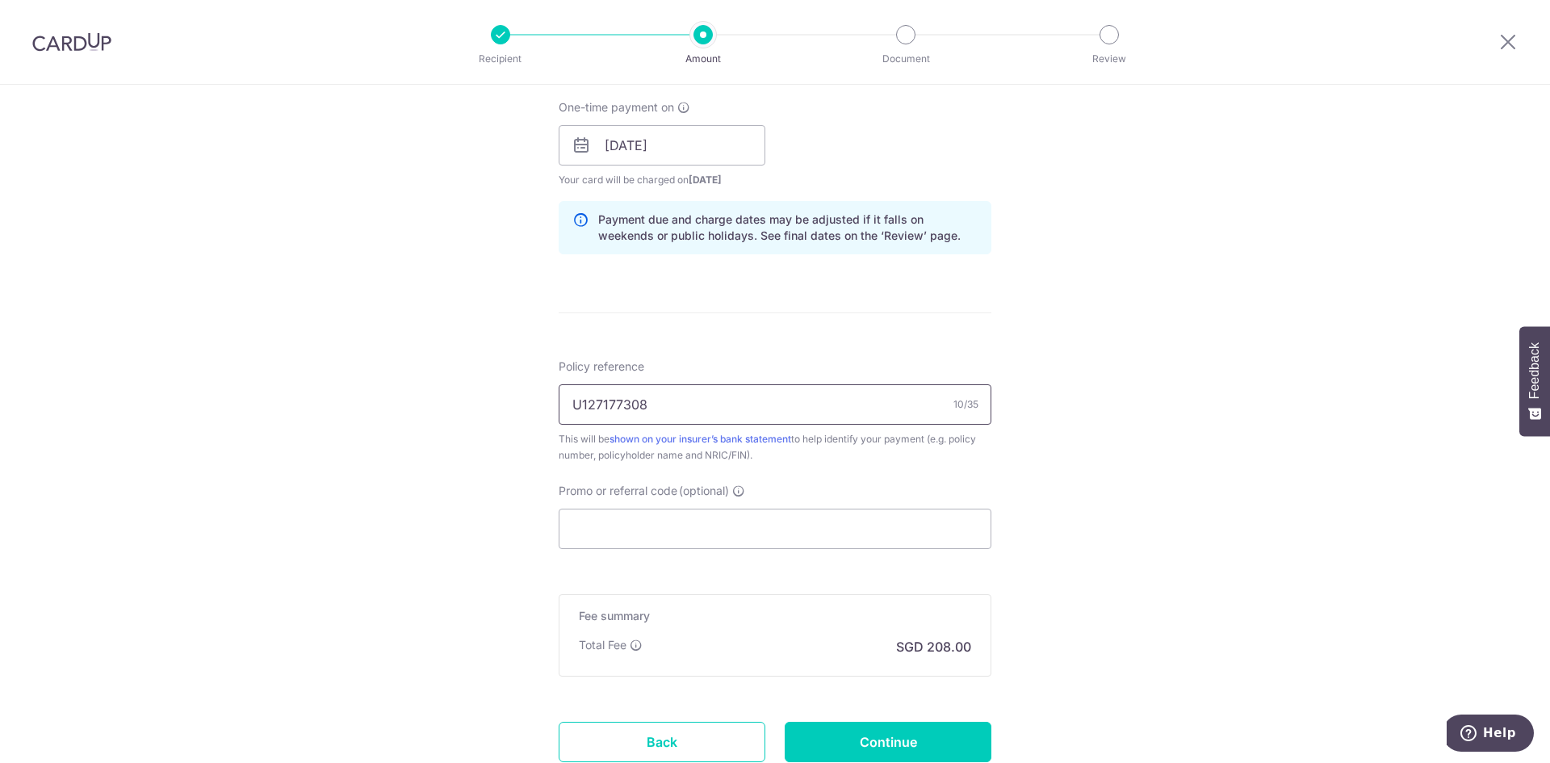
scroll to position [807, 0]
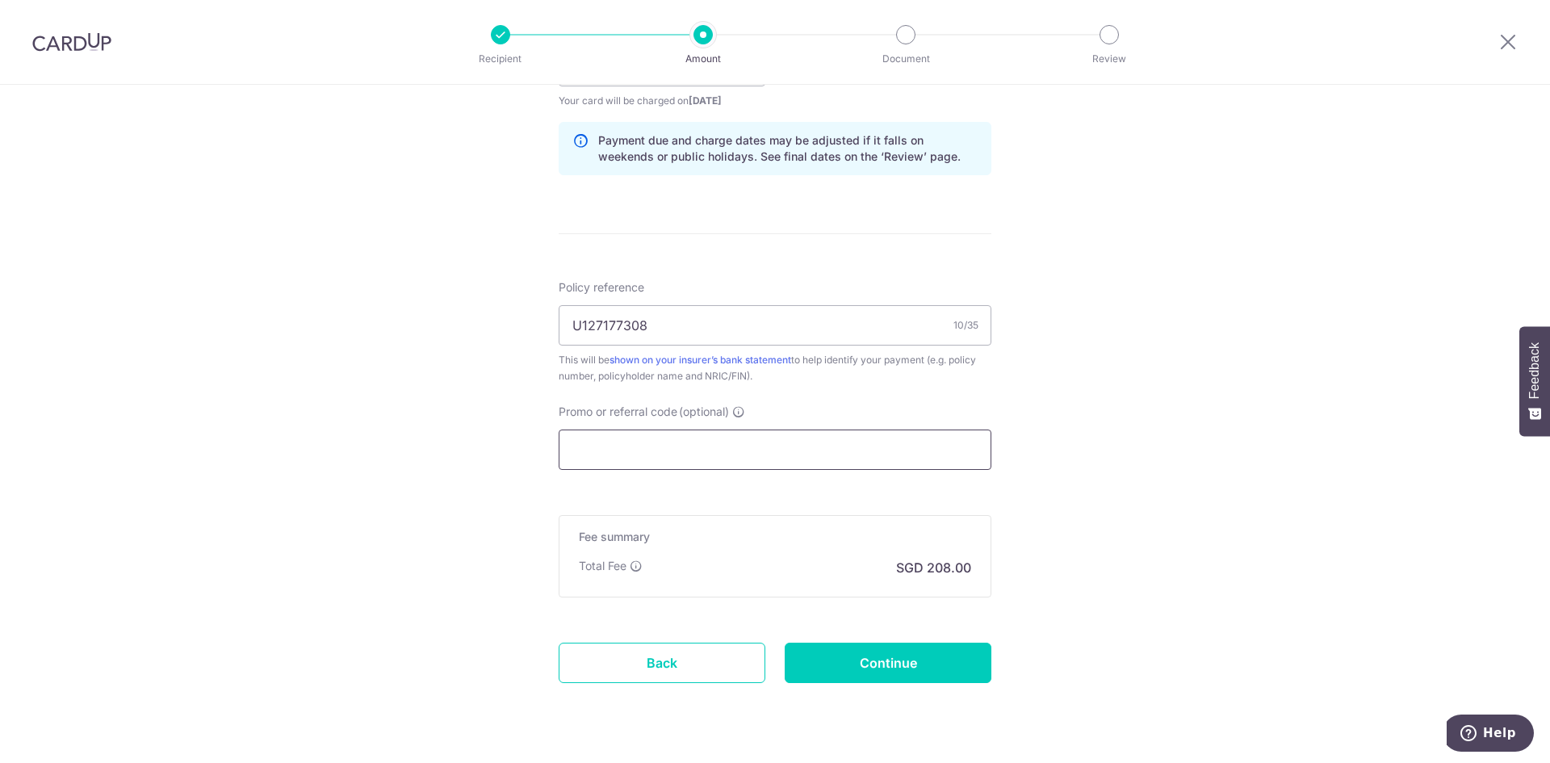
click at [698, 460] on input "Promo or referral code (optional)" at bounding box center [775, 450] width 433 height 40
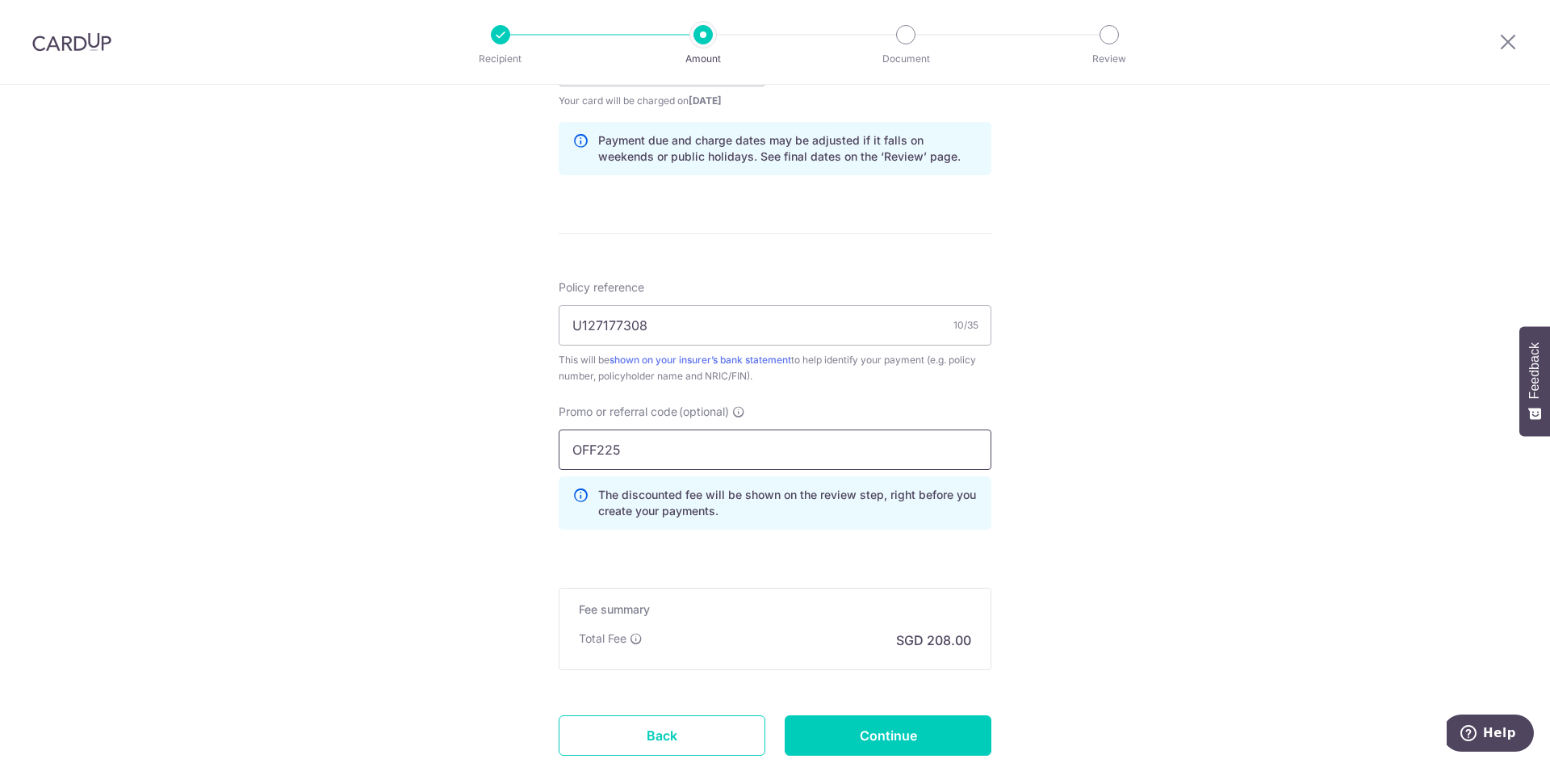
type input "OFF225"
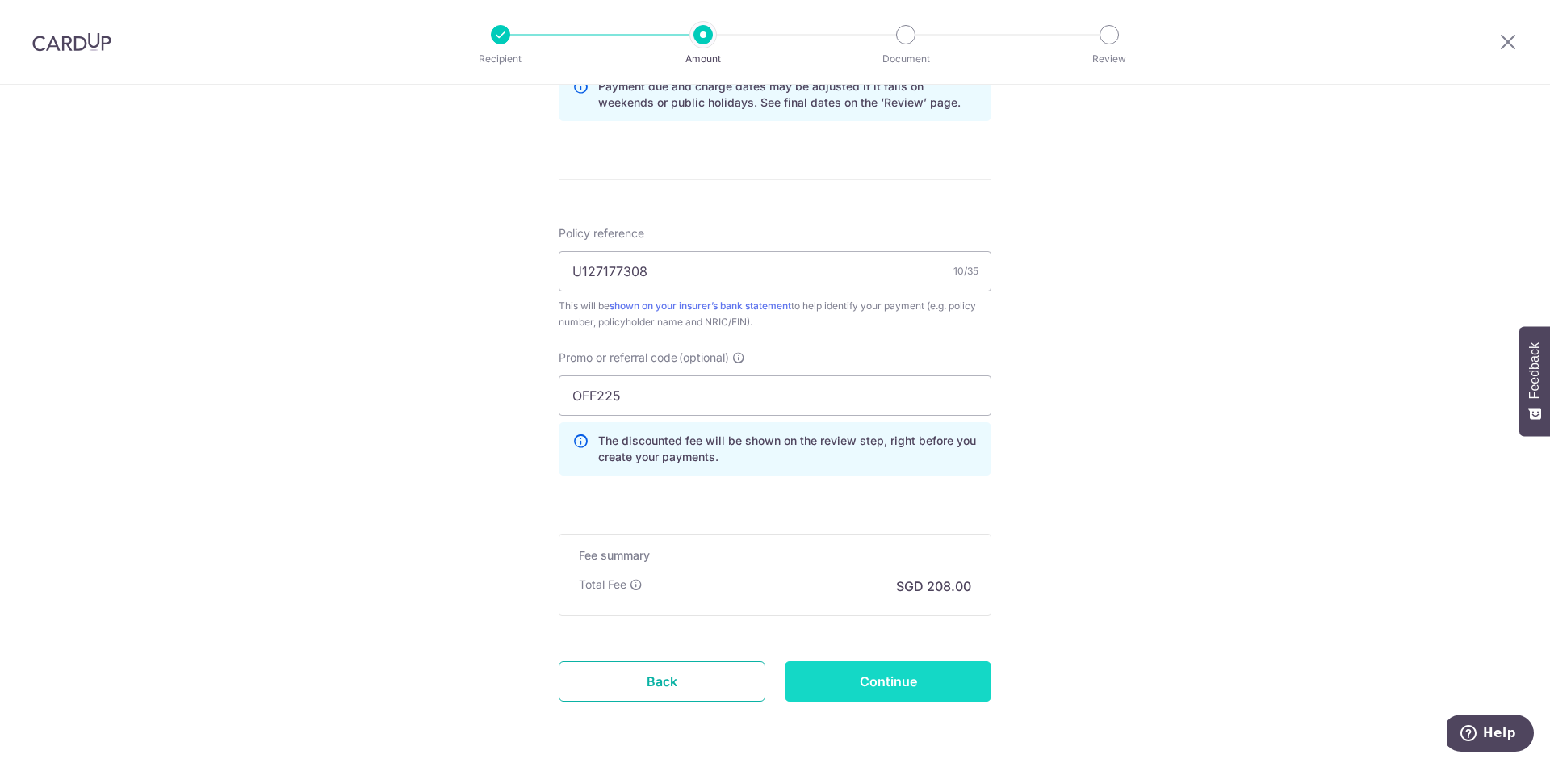
scroll to position [921, 0]
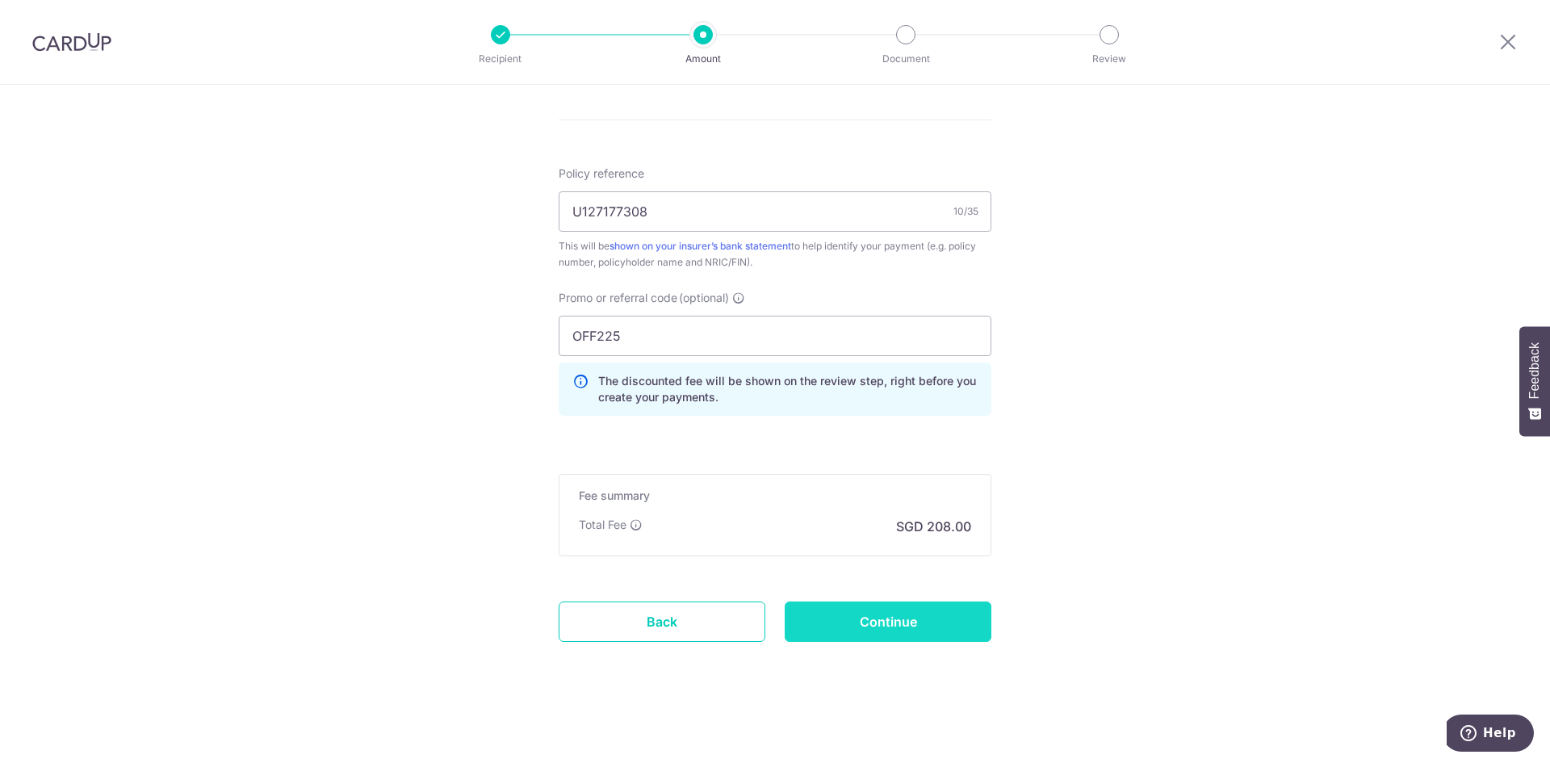
click at [897, 616] on input "Continue" at bounding box center [888, 622] width 207 height 40
type input "Create Schedule"
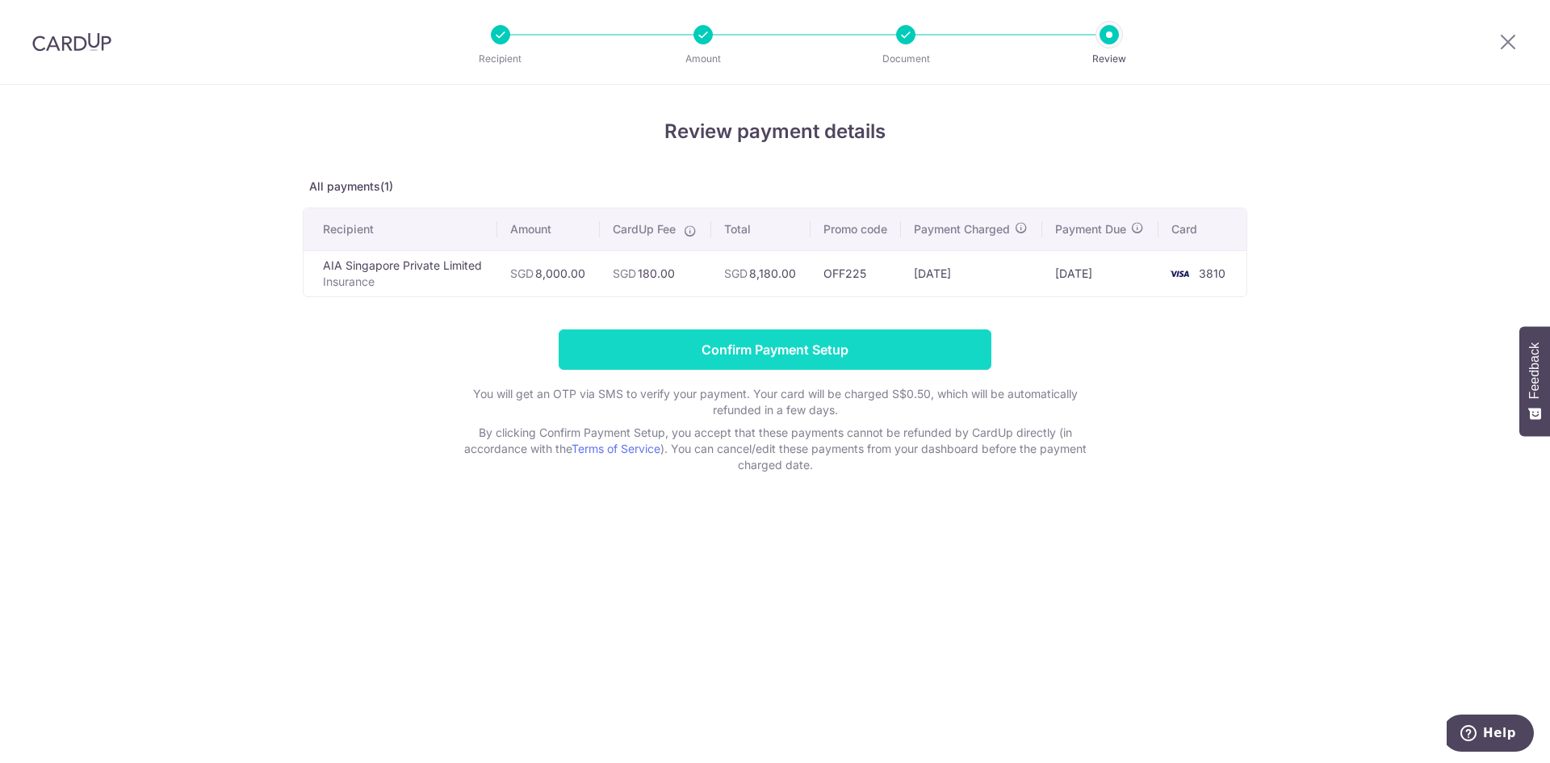
click at [889, 352] on input "Confirm Payment Setup" at bounding box center [775, 349] width 433 height 40
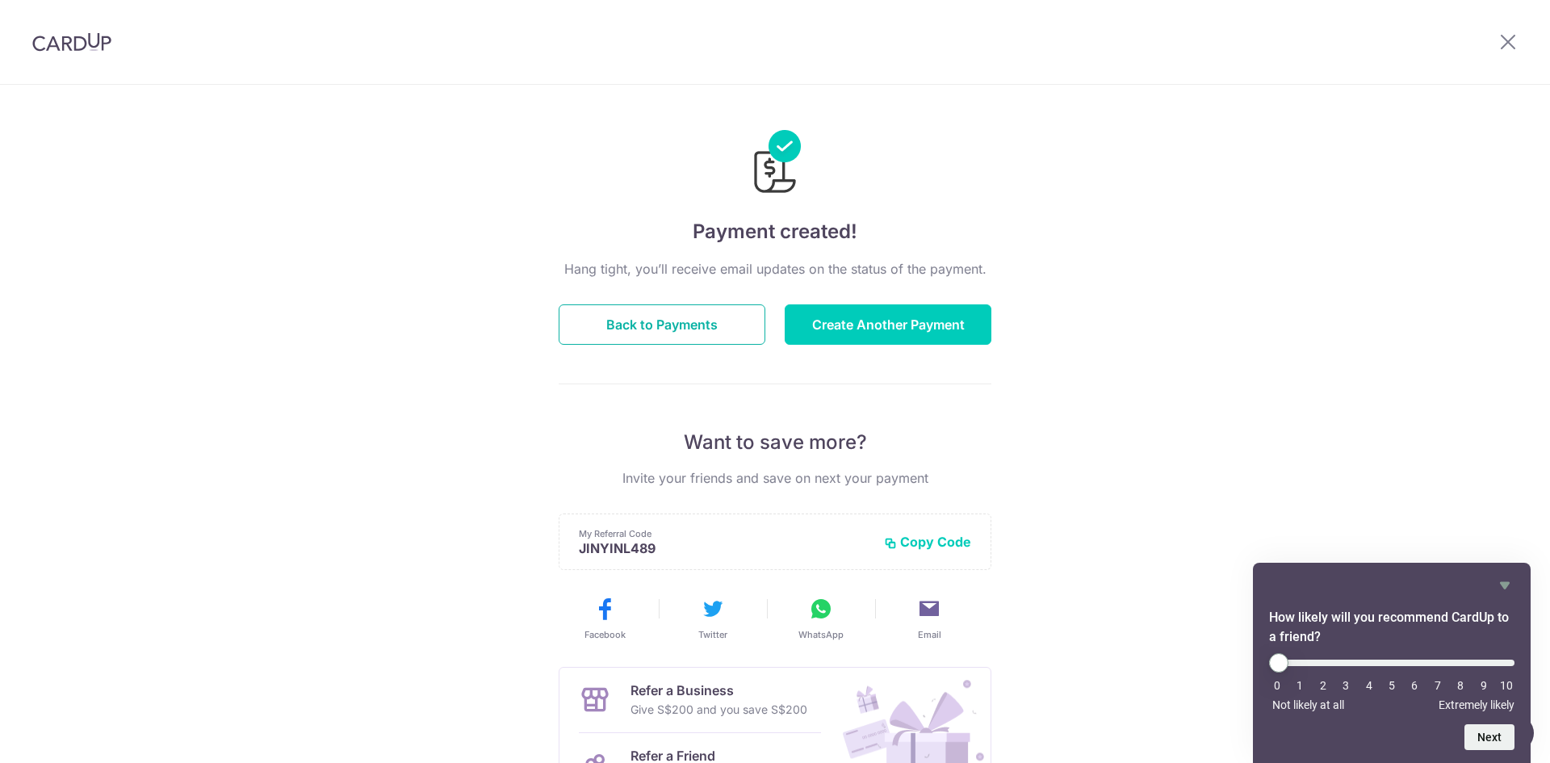
click at [736, 337] on button "Back to Payments" at bounding box center [662, 324] width 207 height 40
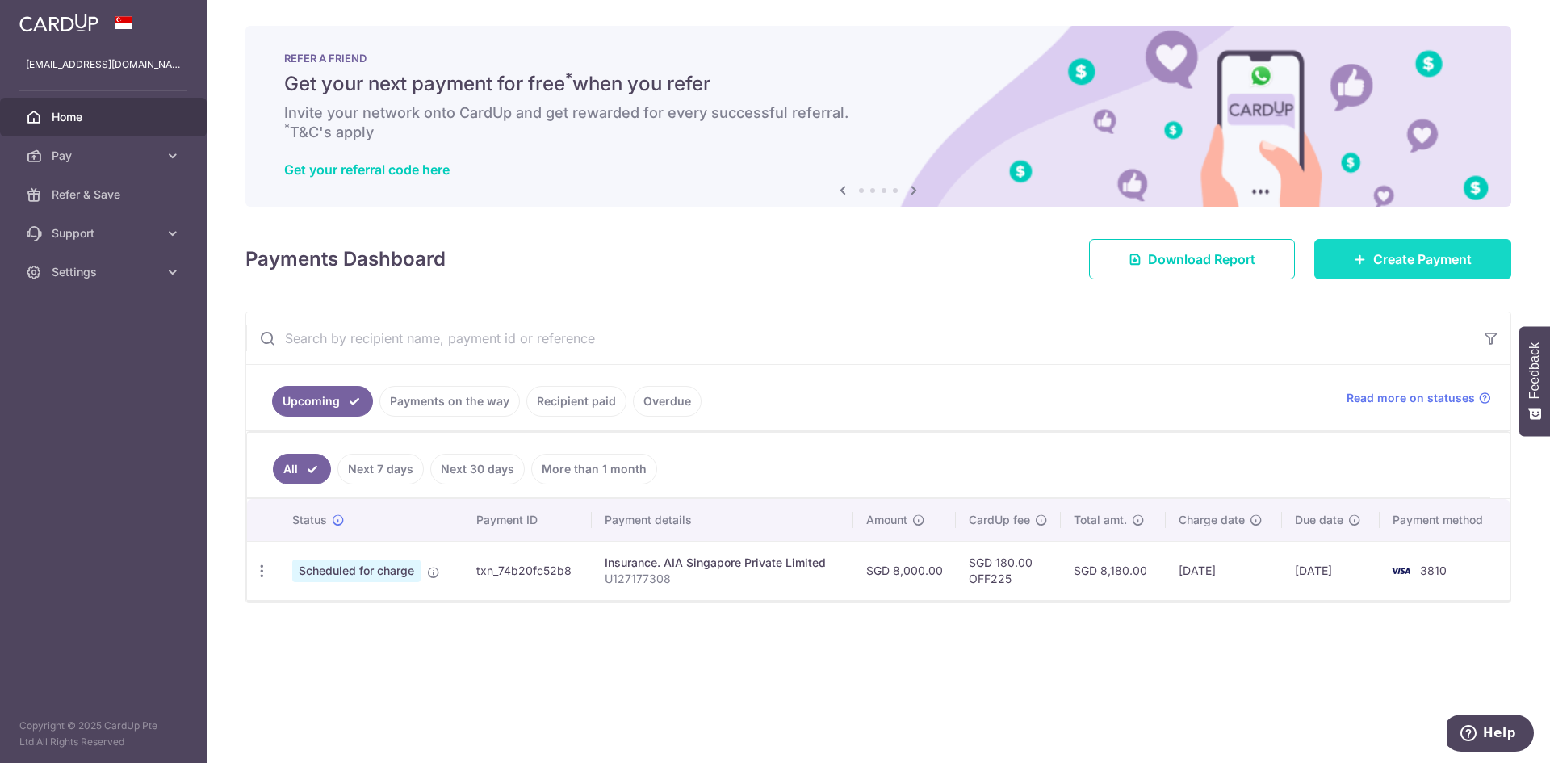
click at [1438, 261] on span "Create Payment" at bounding box center [1422, 258] width 99 height 19
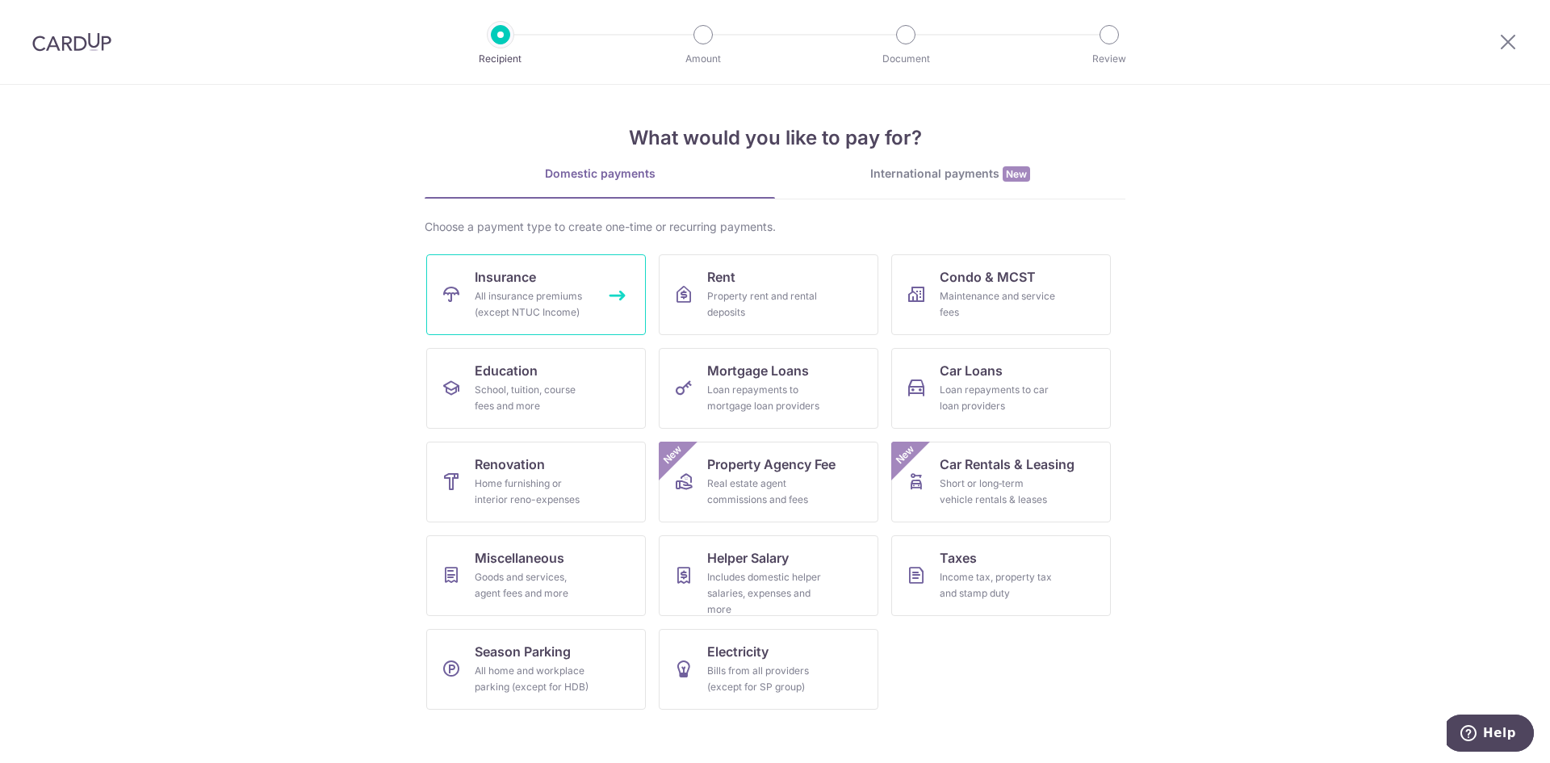
click at [536, 278] on span "Insurance" at bounding box center [505, 276] width 61 height 19
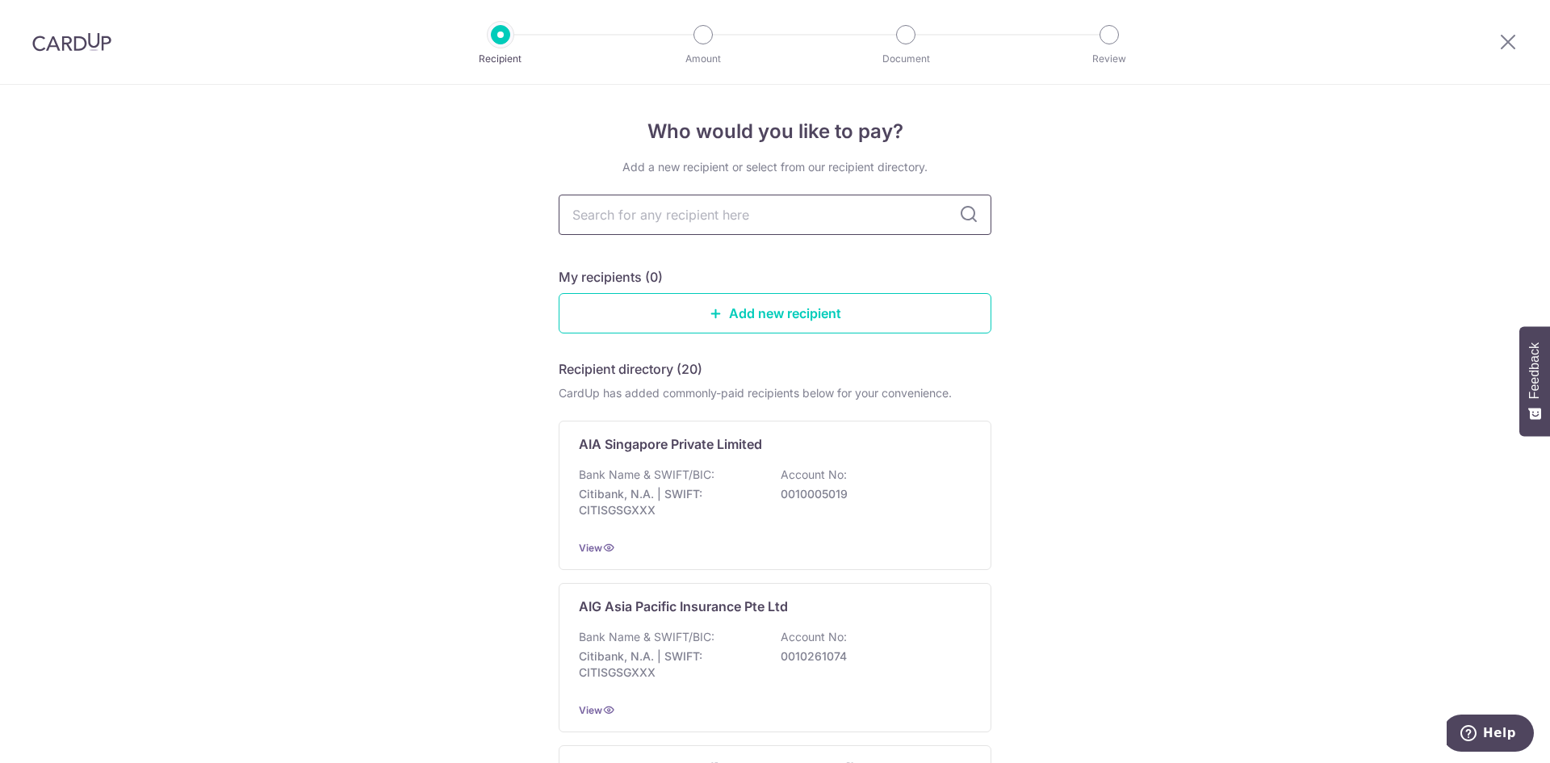
click at [777, 227] on input "text" at bounding box center [775, 215] width 433 height 40
click at [784, 219] on input "text" at bounding box center [775, 215] width 433 height 40
type input "AI"
type input "AIa"
click at [723, 490] on p "Citibank, N.A. | SWIFT: CITISGSGXXX" at bounding box center [669, 502] width 181 height 32
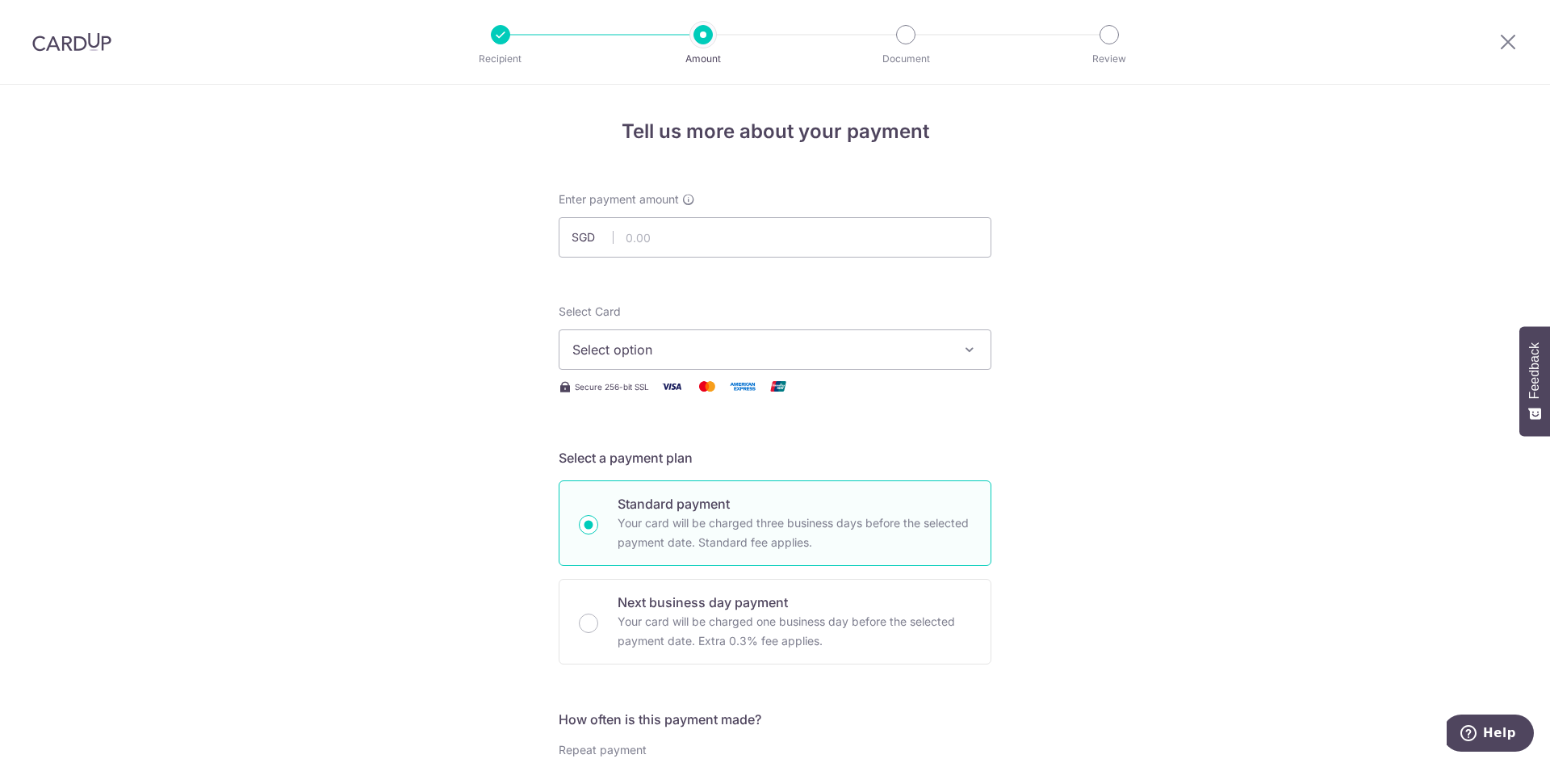
click at [775, 356] on span "Select option" at bounding box center [760, 349] width 376 height 19
click at [752, 390] on span "Add credit card" at bounding box center [790, 395] width 376 height 16
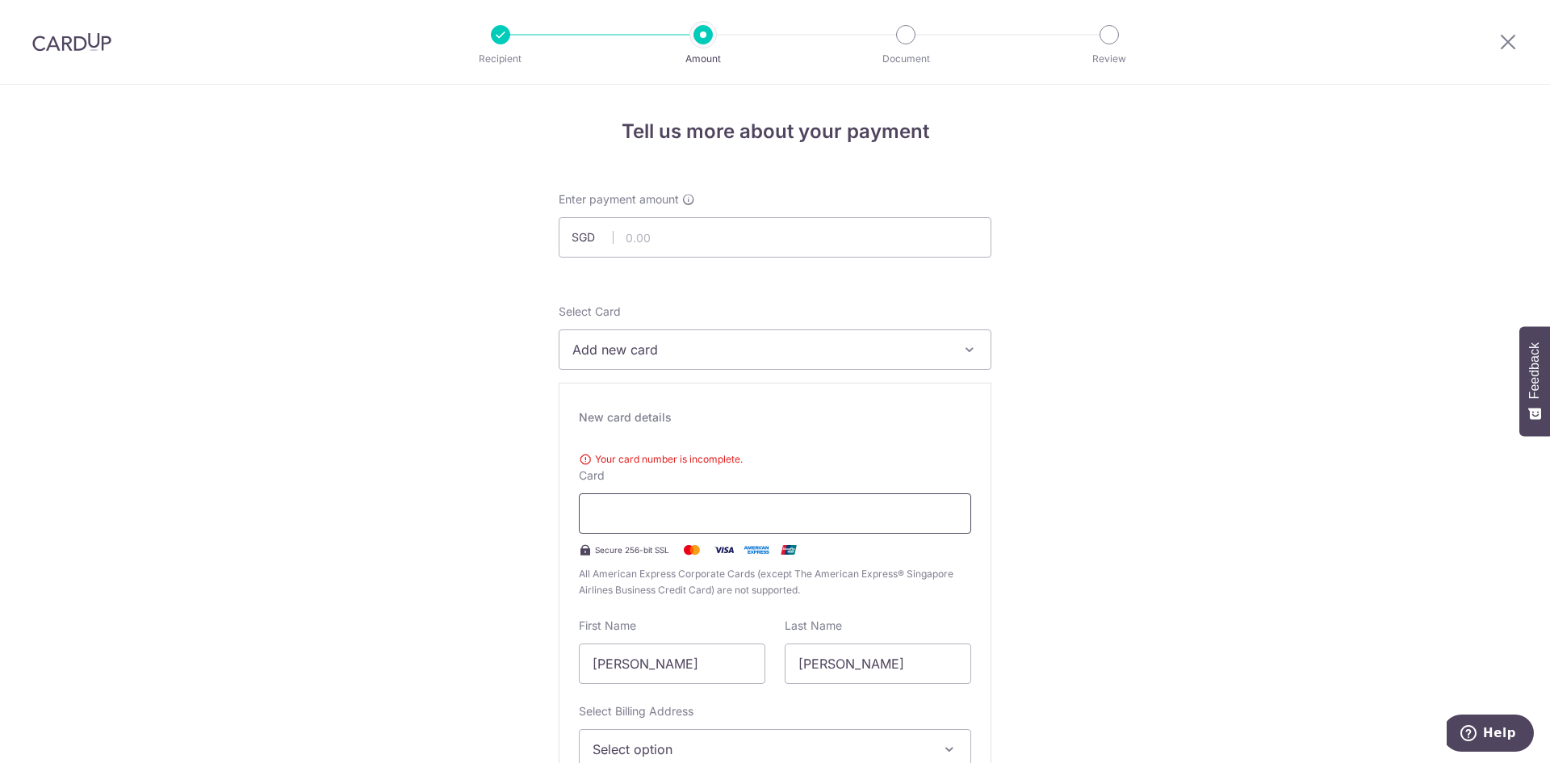
click at [761, 497] on div at bounding box center [775, 513] width 392 height 40
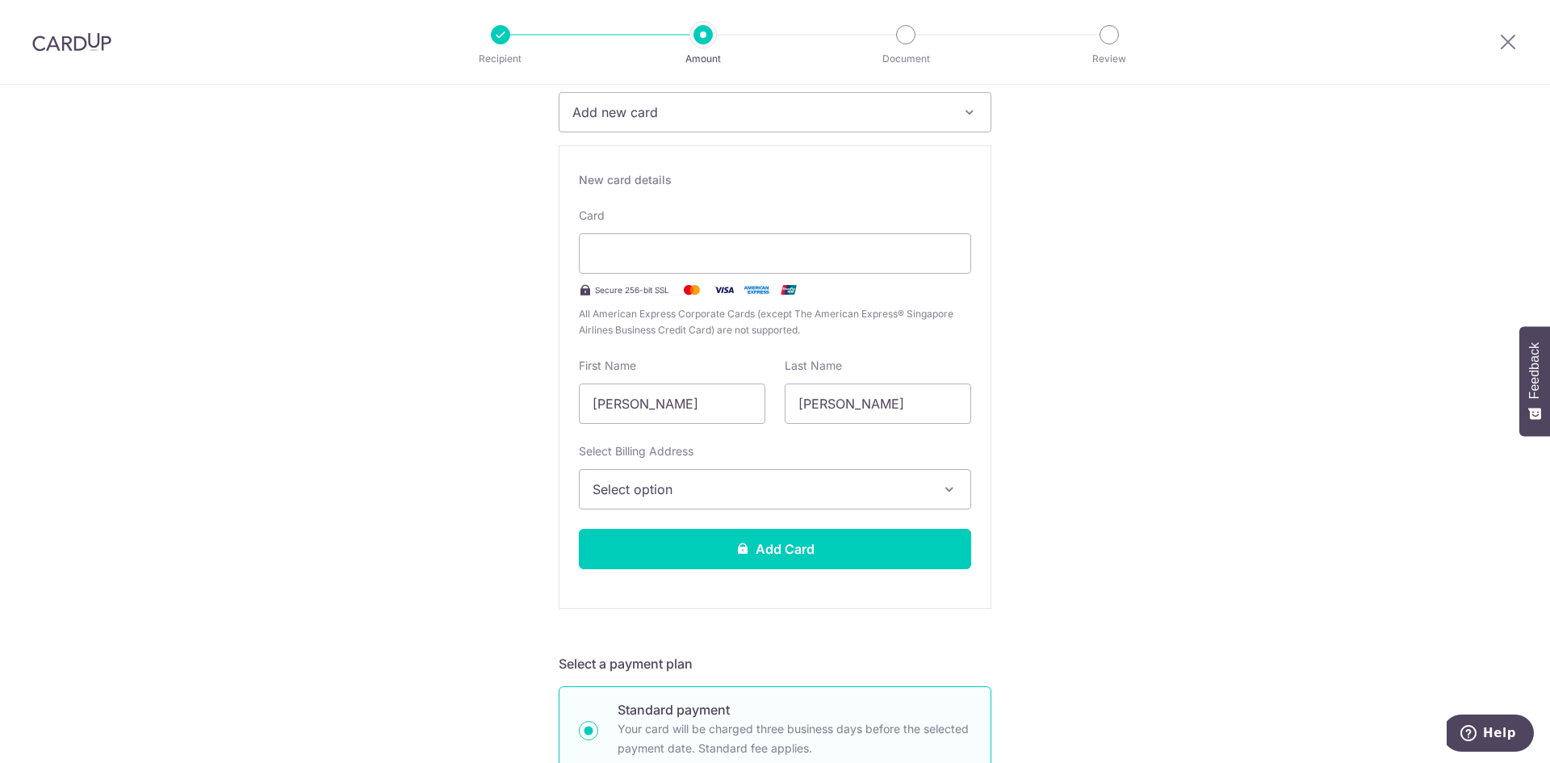
scroll to position [242, 0]
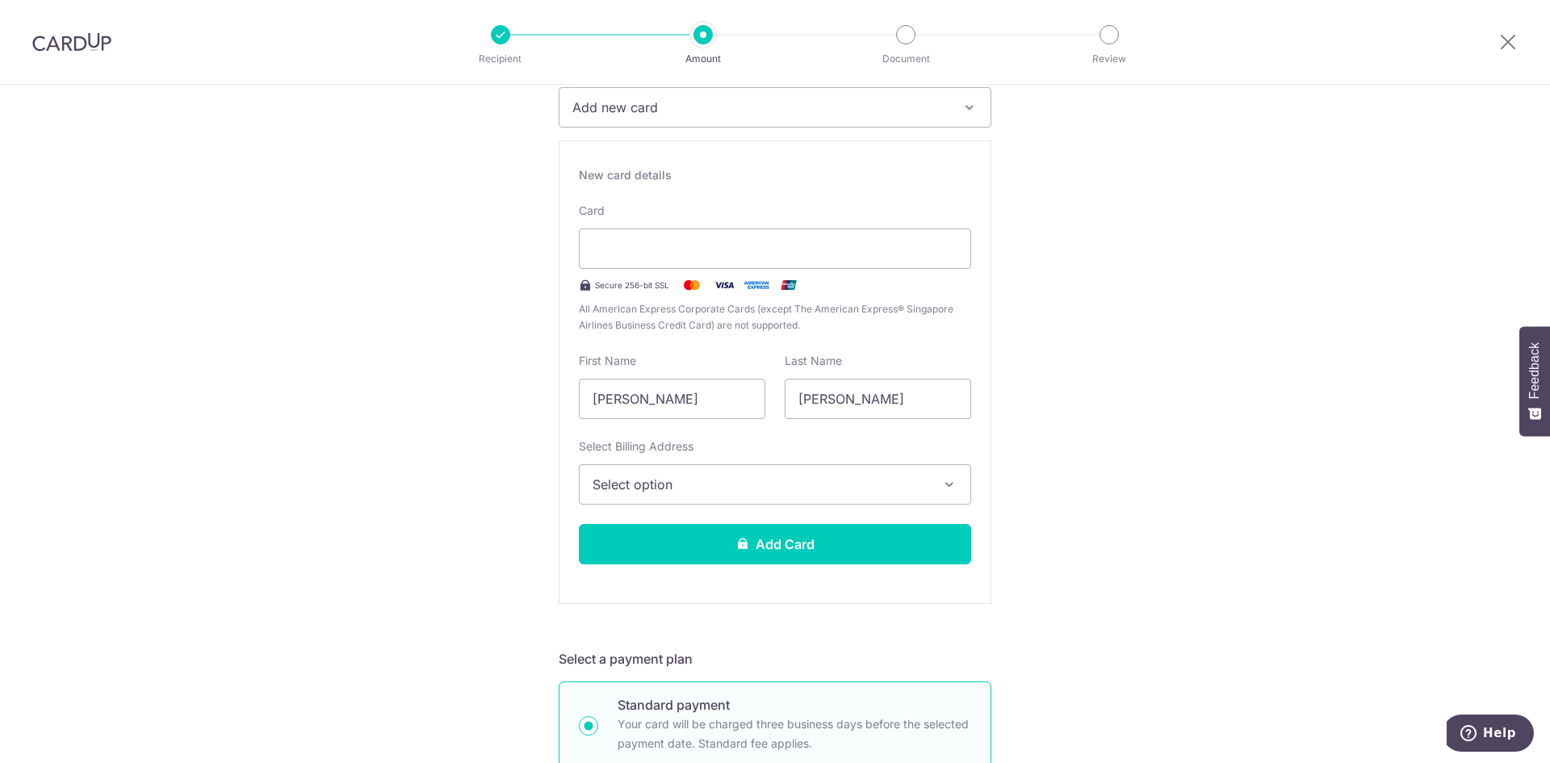
click at [824, 477] on span "Select option" at bounding box center [761, 484] width 336 height 19
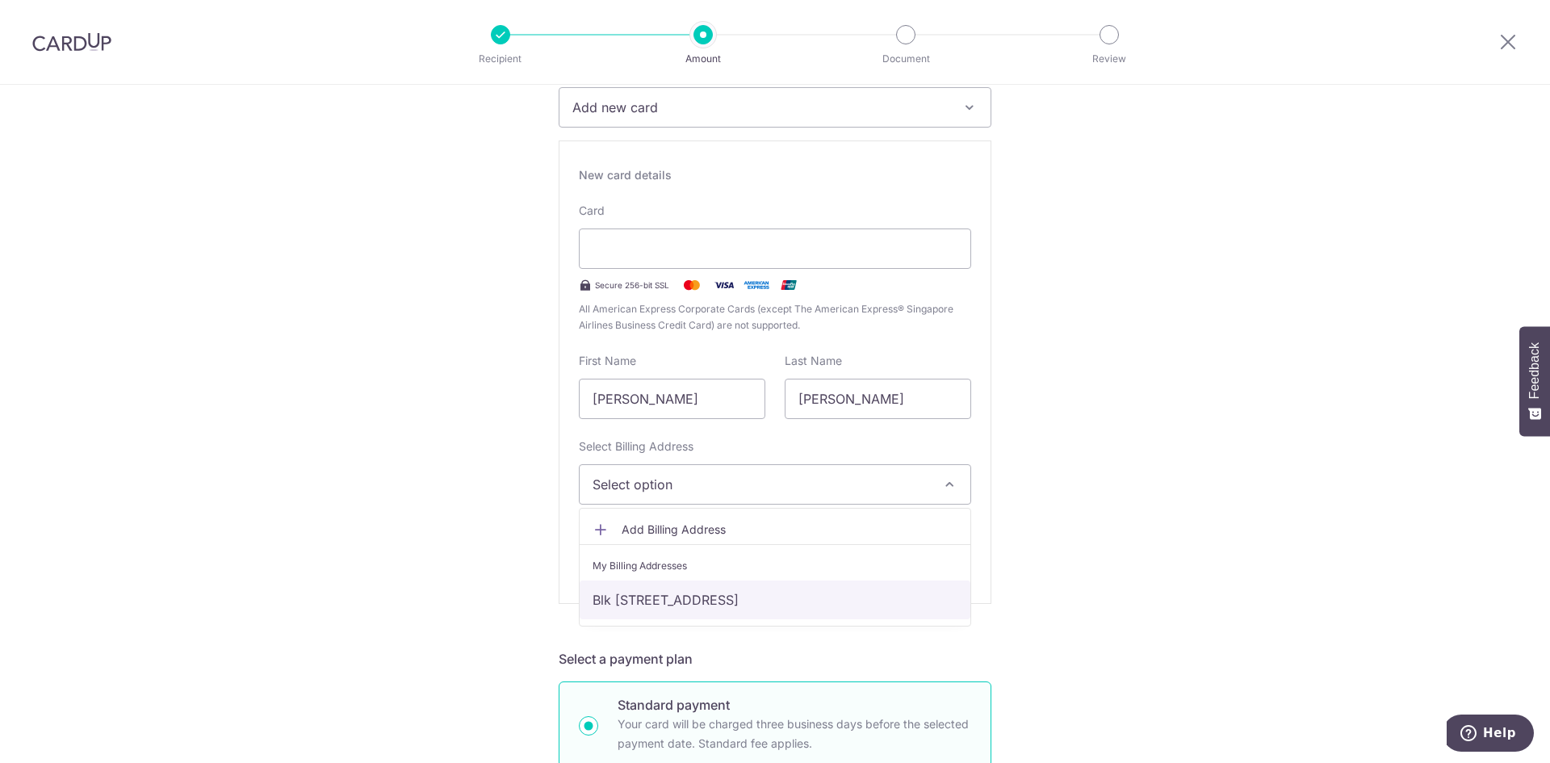
click at [794, 602] on link "Blk [STREET_ADDRESS]" at bounding box center [775, 600] width 391 height 39
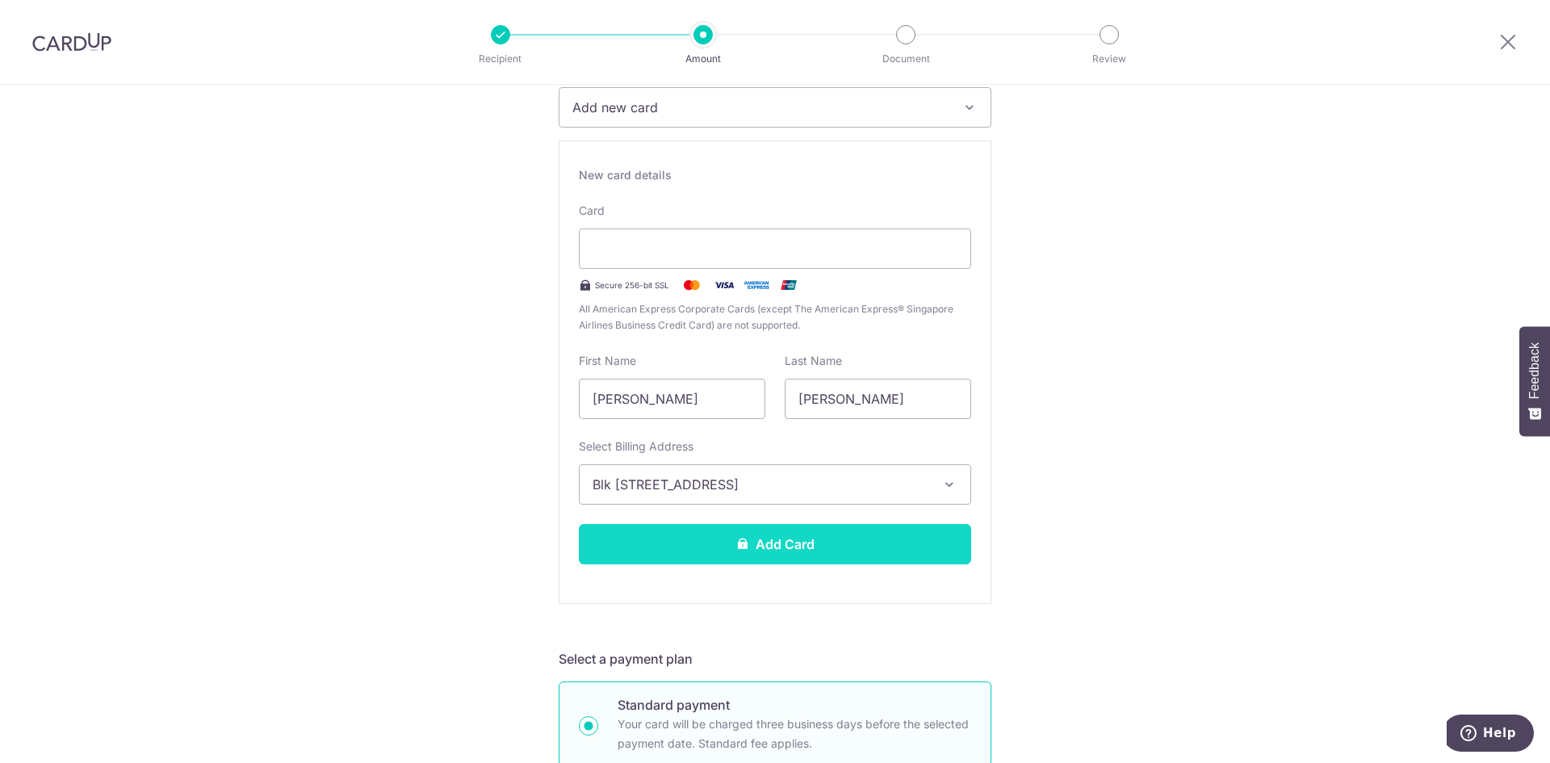
click at [834, 547] on button "Add Card" at bounding box center [775, 544] width 392 height 40
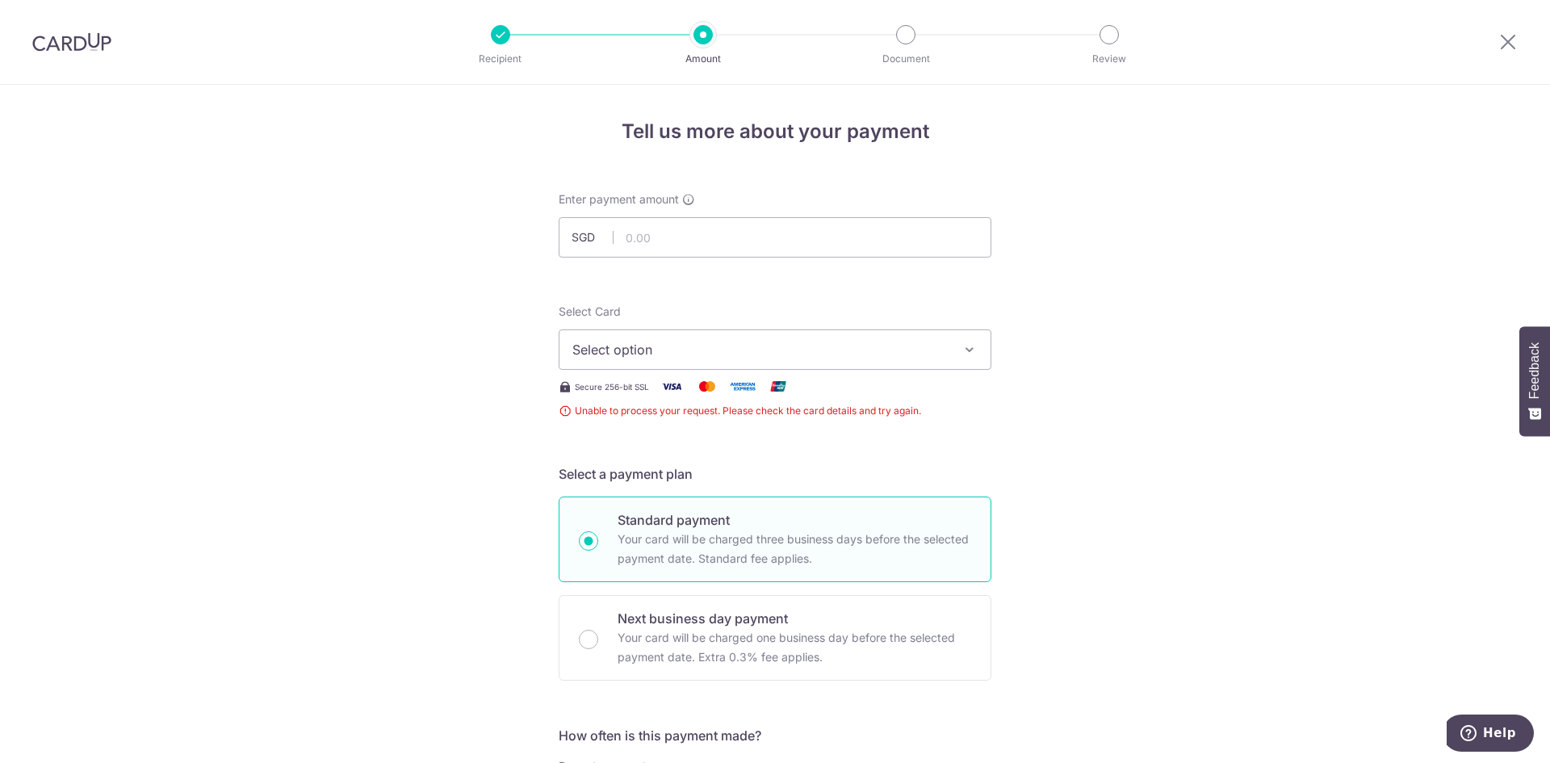
click at [876, 334] on button "Select option" at bounding box center [775, 349] width 433 height 40
click at [844, 396] on span "Add credit card" at bounding box center [790, 395] width 376 height 16
